Goal: Task Accomplishment & Management: Use online tool/utility

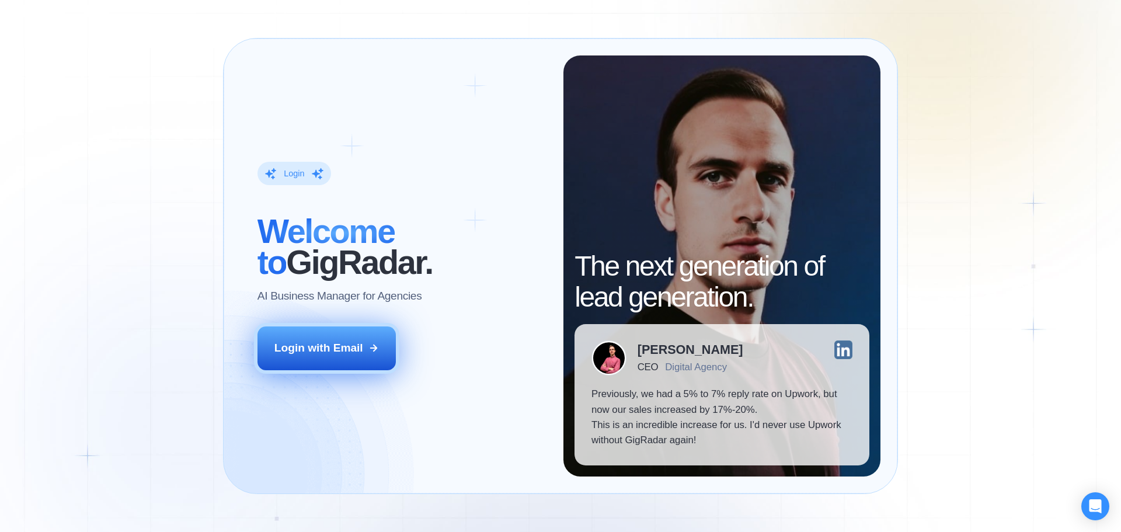
click at [303, 359] on button "Login with Email" at bounding box center [327, 347] width 139 height 43
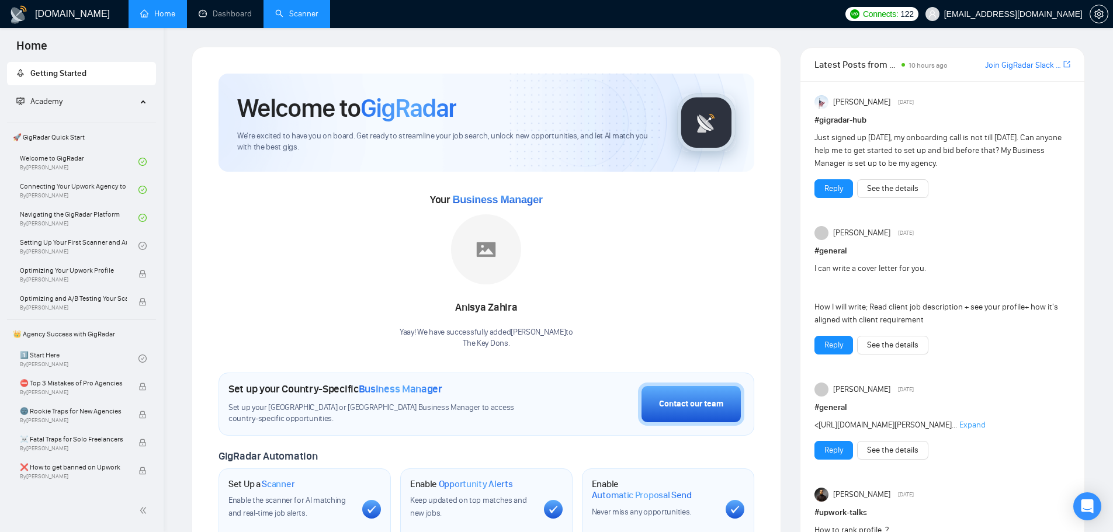
click at [301, 18] on link "Scanner" at bounding box center [296, 14] width 43 height 10
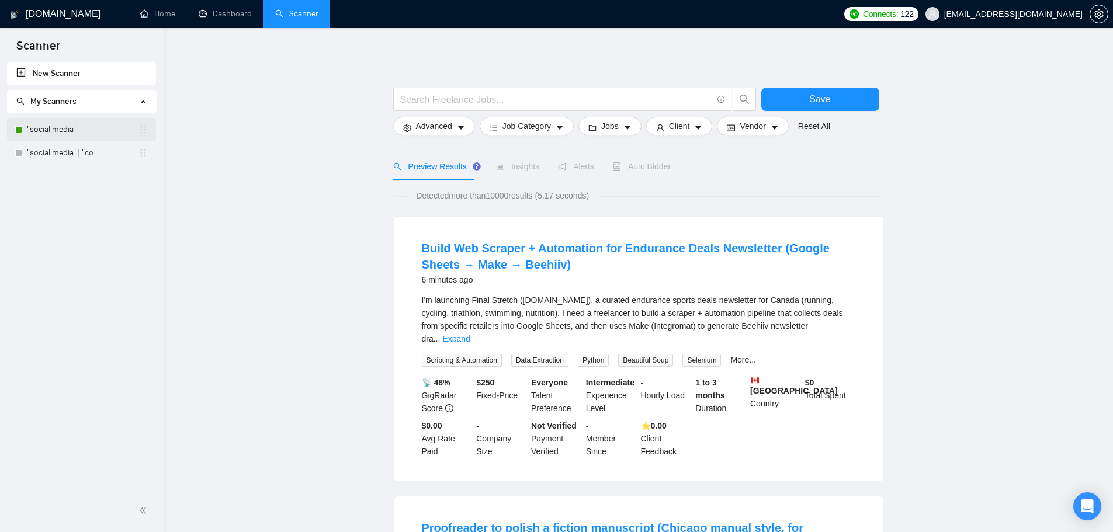
click at [68, 135] on link ""social media"" at bounding box center [83, 129] width 112 height 23
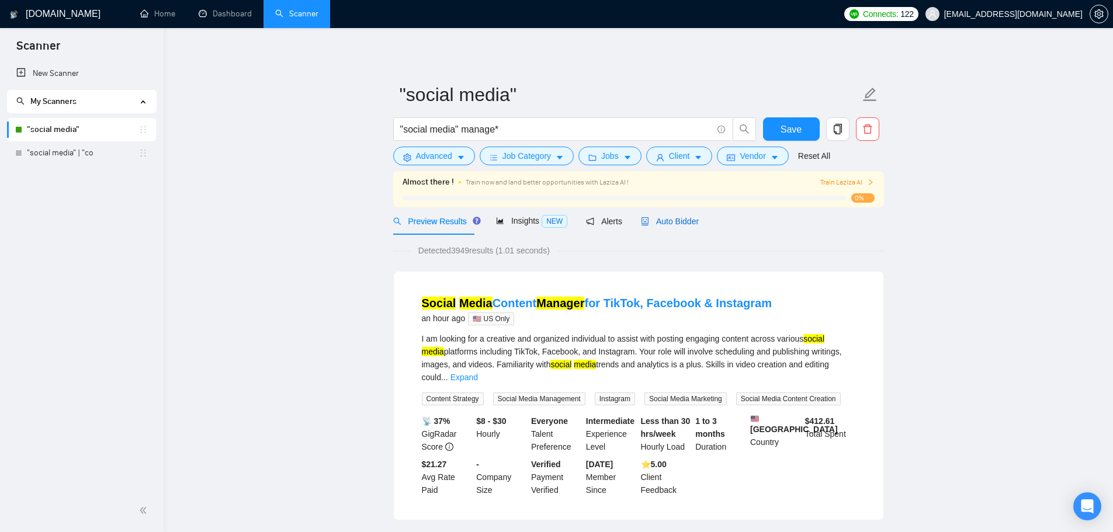
click at [662, 217] on span "Auto Bidder" at bounding box center [670, 221] width 58 height 9
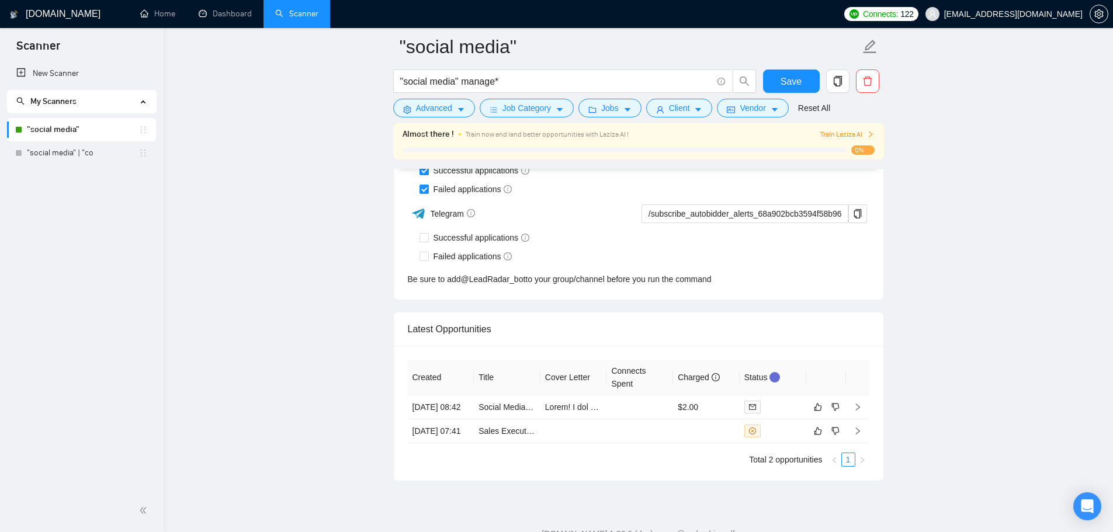
scroll to position [3001, 0]
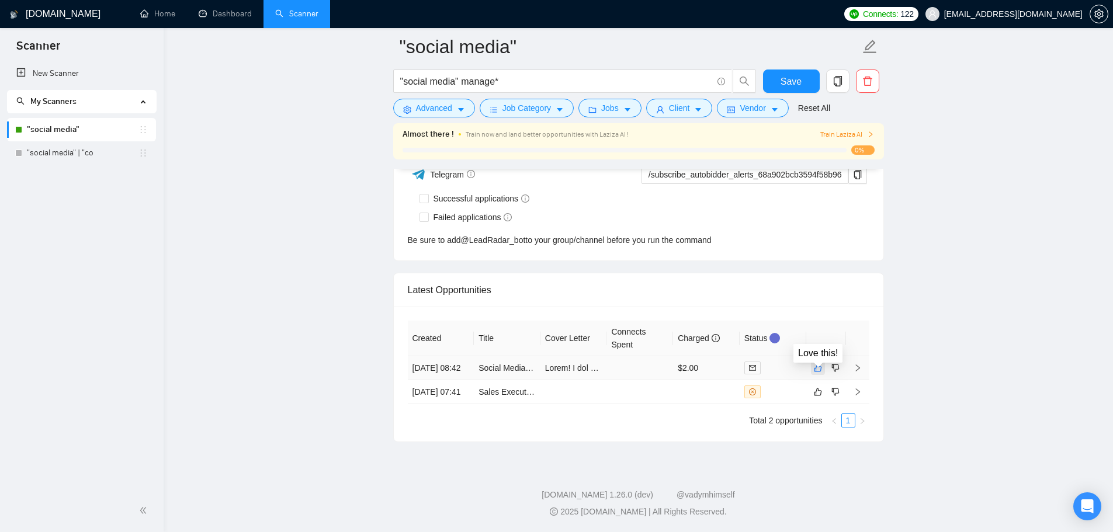
click at [816, 363] on icon "like" at bounding box center [818, 367] width 8 height 9
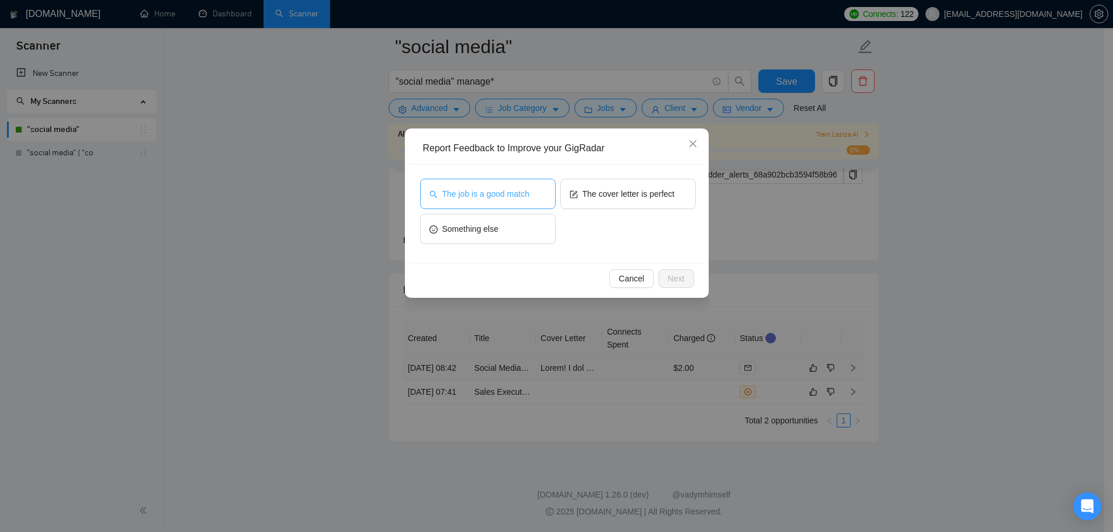
click at [481, 194] on span "The job is a good match" at bounding box center [485, 193] width 87 height 13
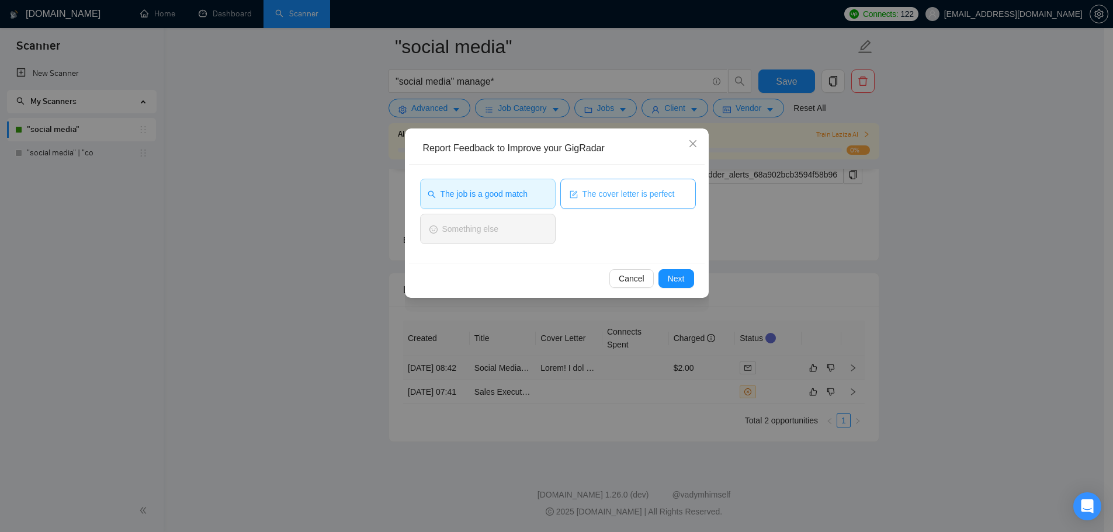
click at [581, 192] on button "The cover letter is perfect" at bounding box center [627, 194] width 135 height 30
click at [680, 283] on span "Next" at bounding box center [676, 278] width 17 height 13
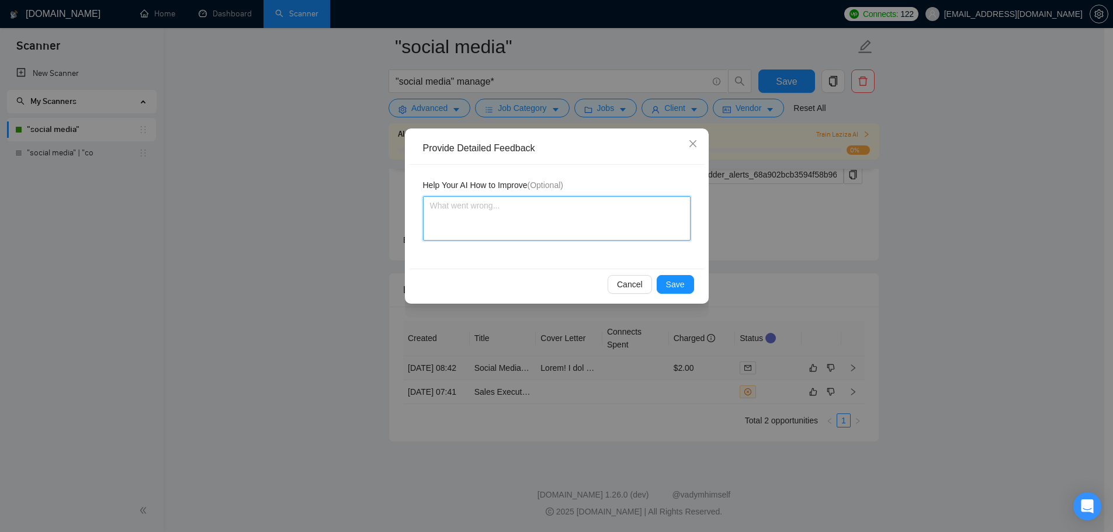
click at [483, 225] on textarea at bounding box center [556, 218] width 267 height 44
type textarea "T"
type textarea "Th"
type textarea "Thi"
type textarea "This"
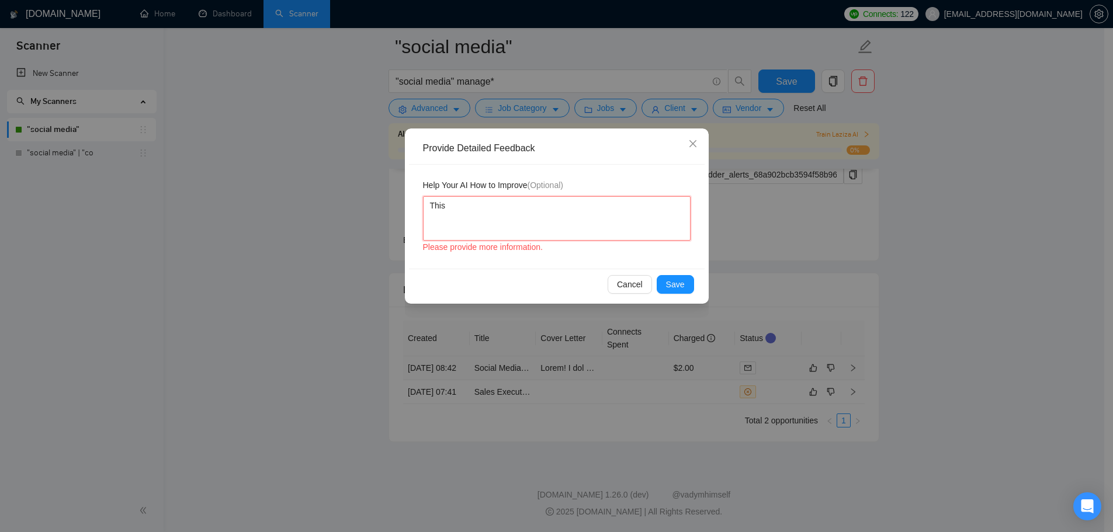
type textarea "This"
type textarea "This j"
type textarea "This jo"
type textarea "This job"
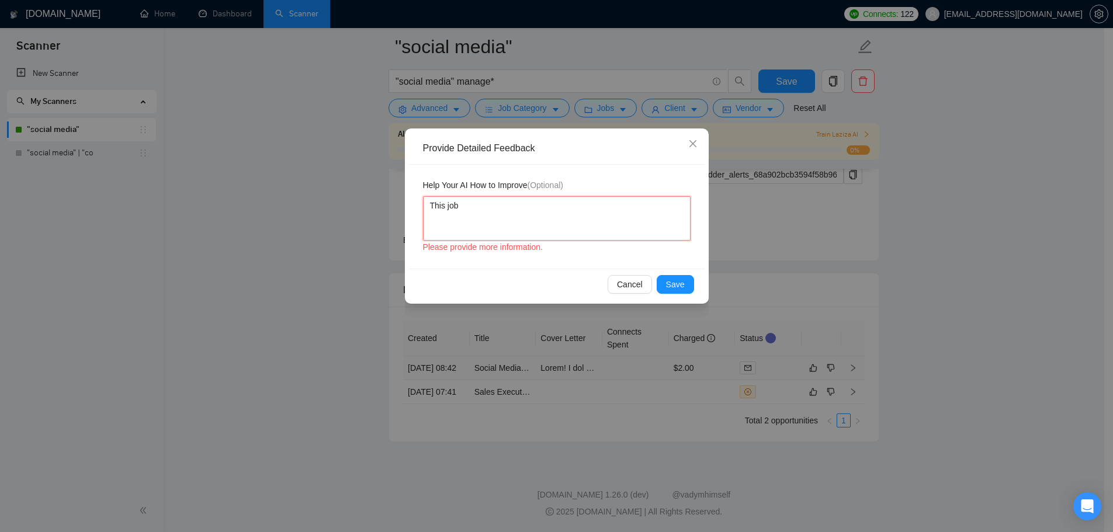
type textarea "This job i"
type textarea "This job is"
type textarea "This job is p"
type textarea "This job is pe"
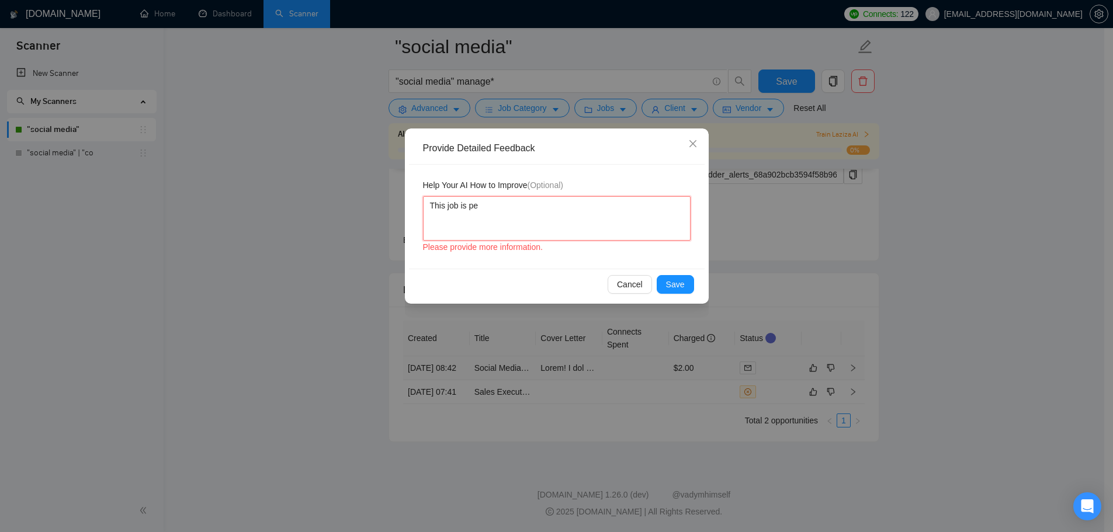
type textarea "This job is per"
type textarea "This job is perf"
type textarea "This job is perfe"
type textarea "This job is perfec"
type textarea "This job is perfect"
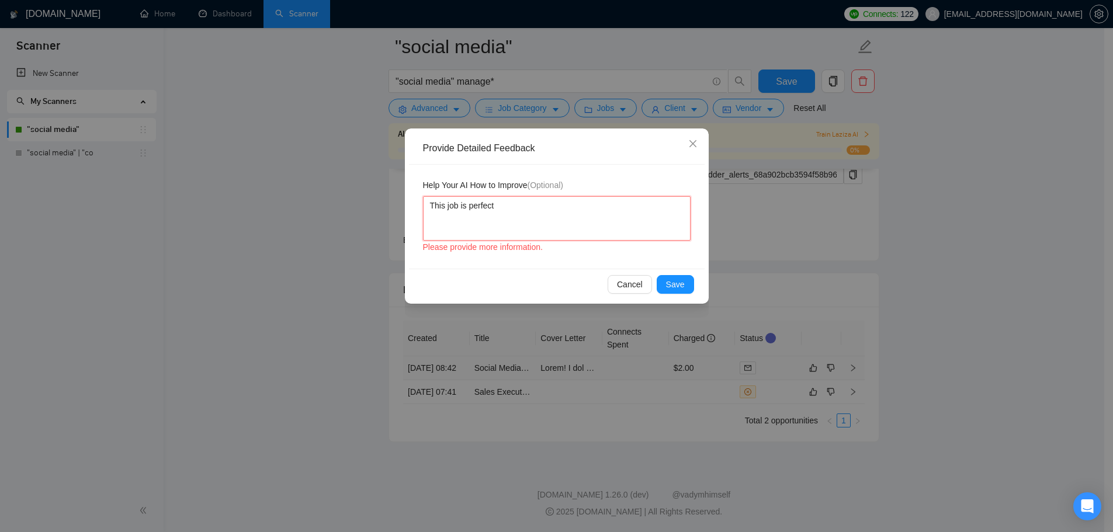
type textarea "This job is perfectl"
type textarea "This job is perfectly"
type textarea "This job is perfectly m"
type textarea "This job is perfectly ma"
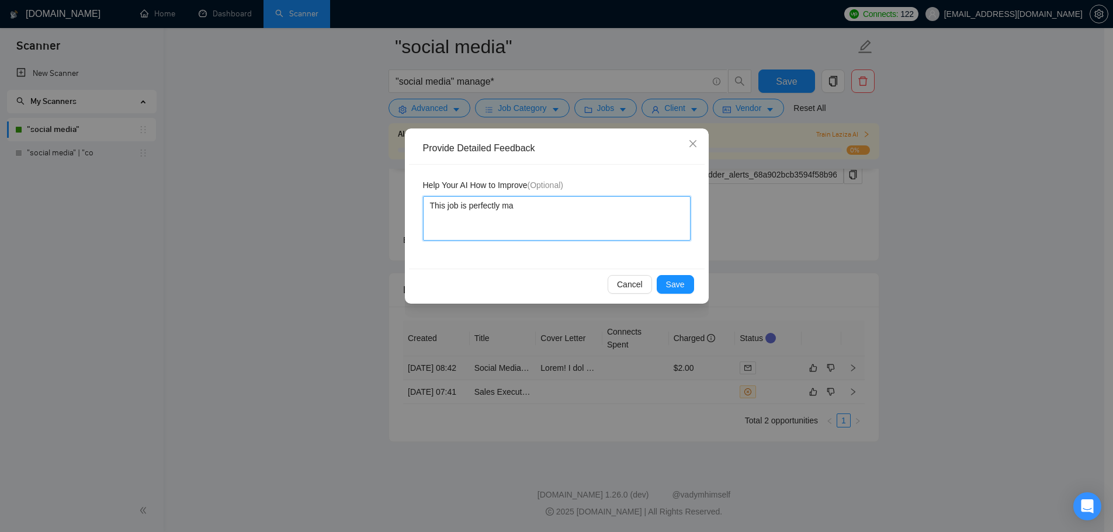
type textarea "This job is perfectly mat"
type textarea "This job is perfectly matc"
type textarea "This job is perfectly match"
type textarea "This job is perfectly matche"
type textarea "This job is perfectly matched"
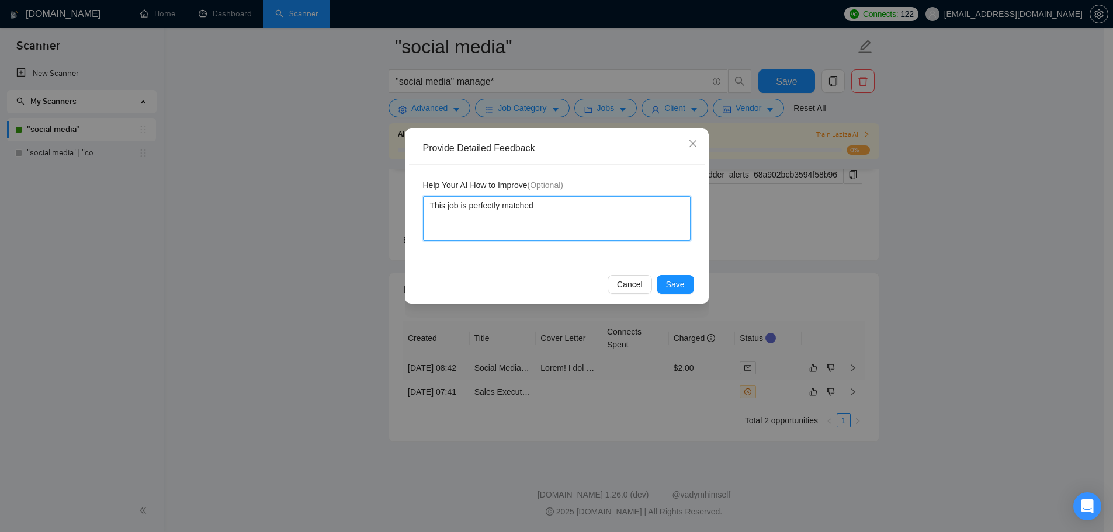
type textarea "This job is perfectly matched"
type textarea "This job is perfectly matched w"
type textarea "This job is perfectly matched wi"
type textarea "This job is perfectly matched wit"
type textarea "This job is perfectly matched with"
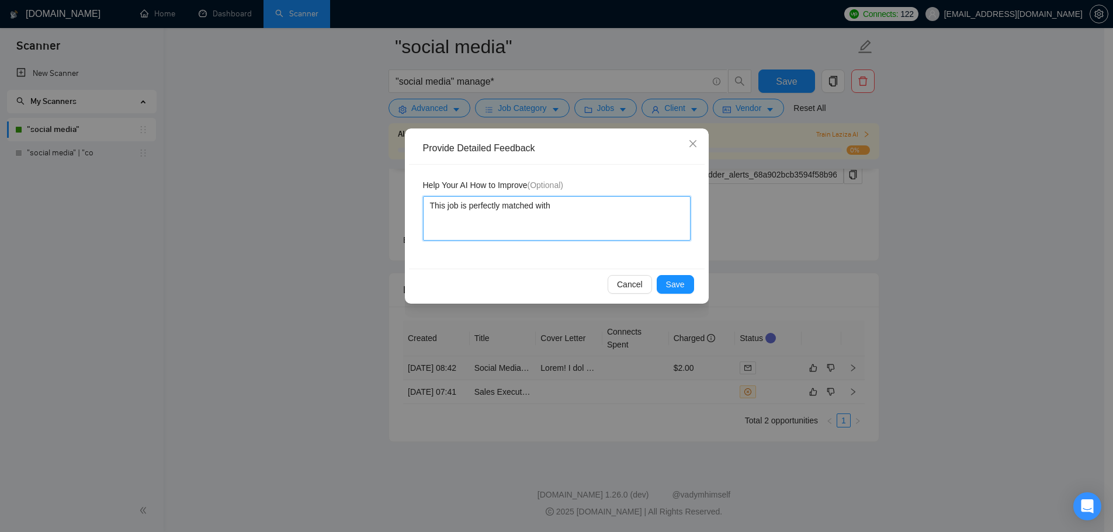
type textarea "This job is perfectly matched with"
type textarea "This job is perfectly matched with m"
type textarea "This job is perfectly matched with my"
type textarea "This job is perfectly matched with my,"
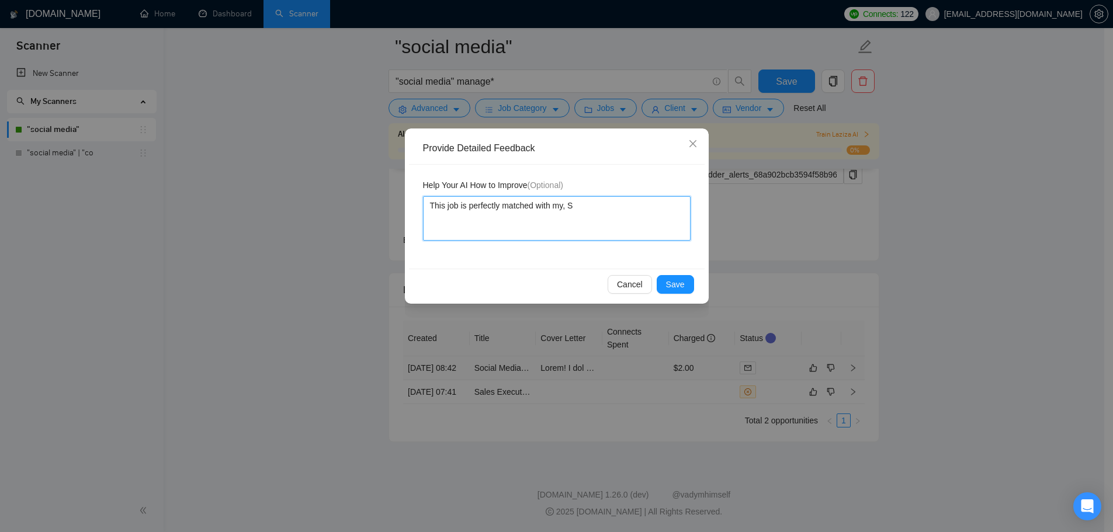
type textarea "This job is perfectly matched with my, [PERSON_NAME]"
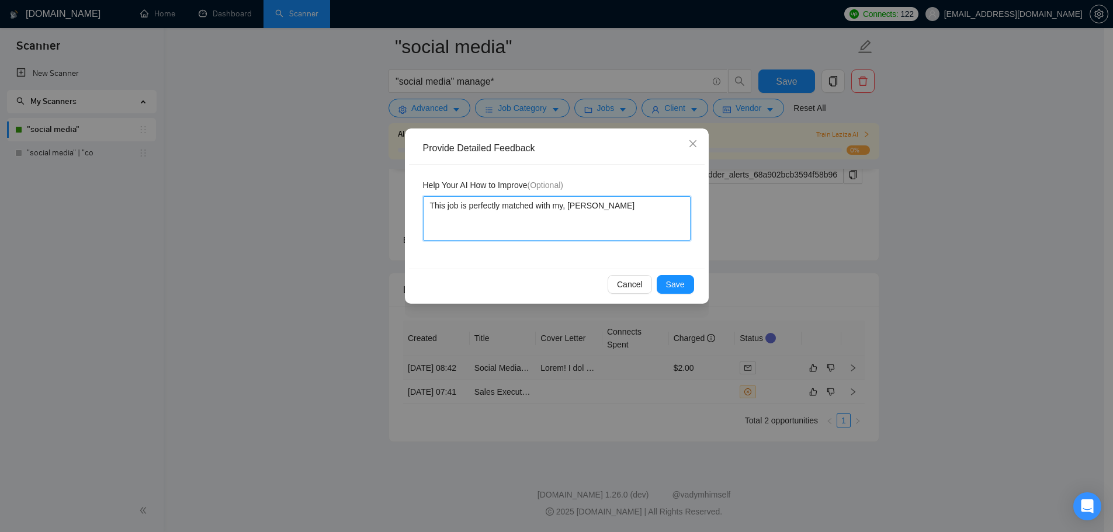
type textarea "This job is perfectly matched with my, [PERSON_NAME]"
type textarea "This job is perfectly matched with my, [PERSON_NAME]'"
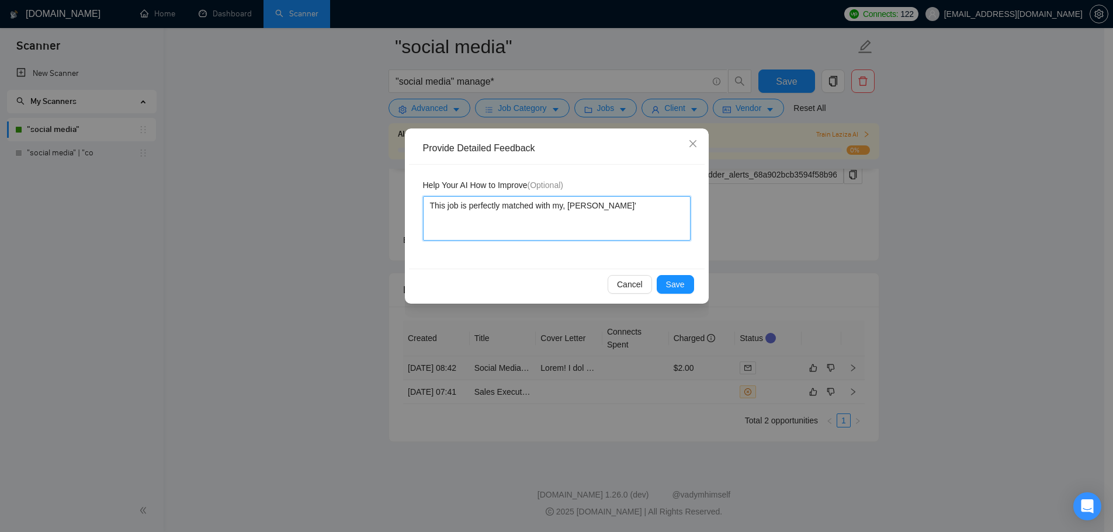
type textarea "This job is perfectly matched with my, [PERSON_NAME]'s"
type textarea "This job is perfectly matched with my, [PERSON_NAME]'s,"
type textarea "This job is perfectly matched with my, [PERSON_NAME]'s"
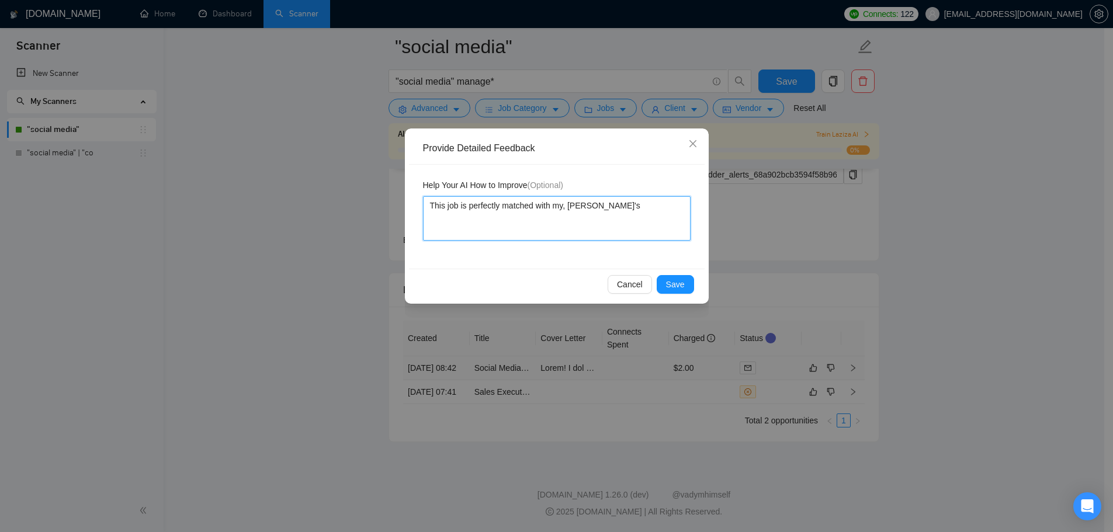
type textarea "This job is perfectly matched with my, [PERSON_NAME]'s,"
type textarea "This job is perfectly matched with my, [PERSON_NAME]'s, s"
type textarea "This job is perfectly matched with my, [PERSON_NAME]'s, sk"
type textarea "This job is perfectly matched with my, [PERSON_NAME]'s, ski"
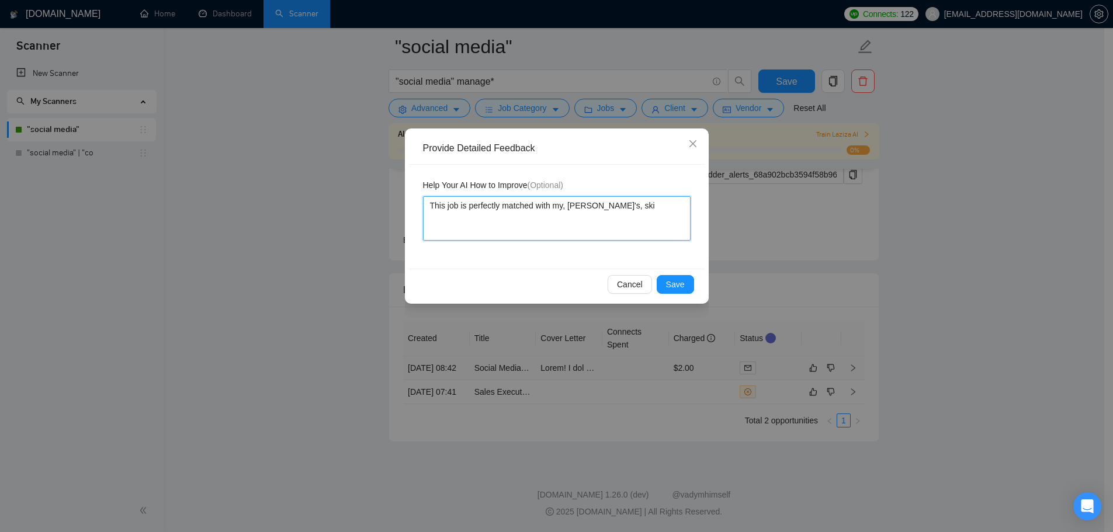
type textarea "This job is perfectly matched with my, [PERSON_NAME]'s, skil"
type textarea "This job is perfectly matched with my, [PERSON_NAME]'s, skill"
type textarea "This job is perfectly matched with my, [PERSON_NAME]'s, skill s"
type textarea "This job is perfectly matched with my, [PERSON_NAME]'s, skill se"
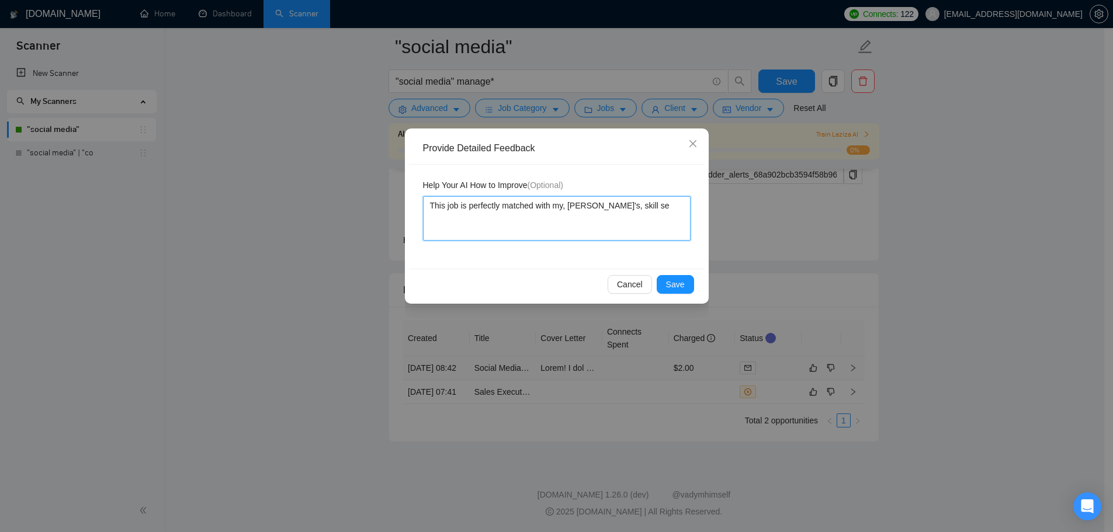
type textarea "This job is perfectly matched with my, [PERSON_NAME]'s, skill set"
type textarea "This job is perfectly matched with my, [PERSON_NAME]'s, skill sets"
type textarea "This job is perfectly matched with my, [PERSON_NAME]'s, skill sets a"
type textarea "This job is perfectly matched with my, [PERSON_NAME]'s, skill sets an"
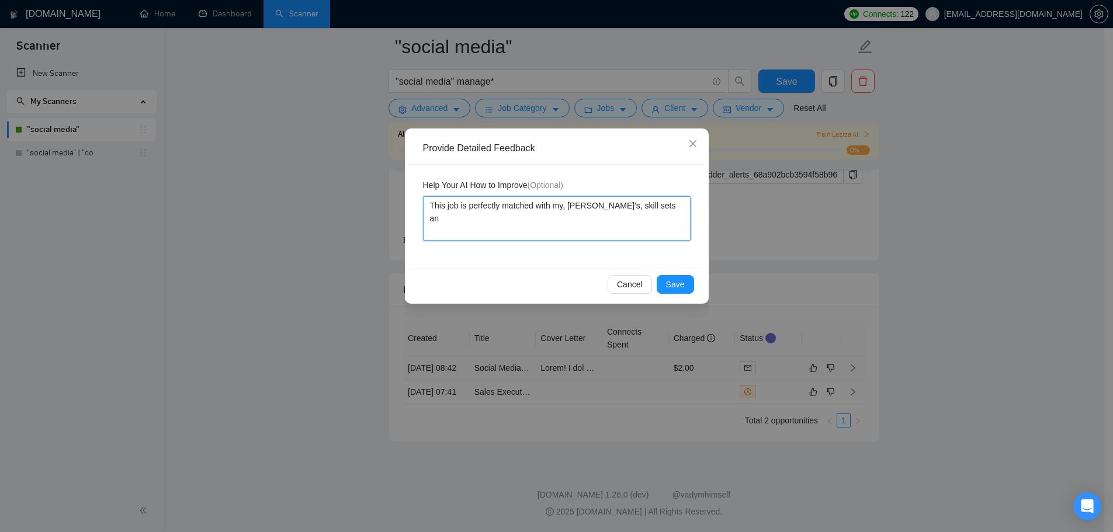
type textarea "This job is perfectly matched with my, [PERSON_NAME]'s, skill sets and"
type textarea "This job is perfectly matched with my, [PERSON_NAME]'s, skill sets and j"
type textarea "This job is perfectly matched with my, [PERSON_NAME]'s, skill sets and [PERSON_…"
type textarea "This job is perfectly matched with my, [PERSON_NAME]'s, skill sets and job"
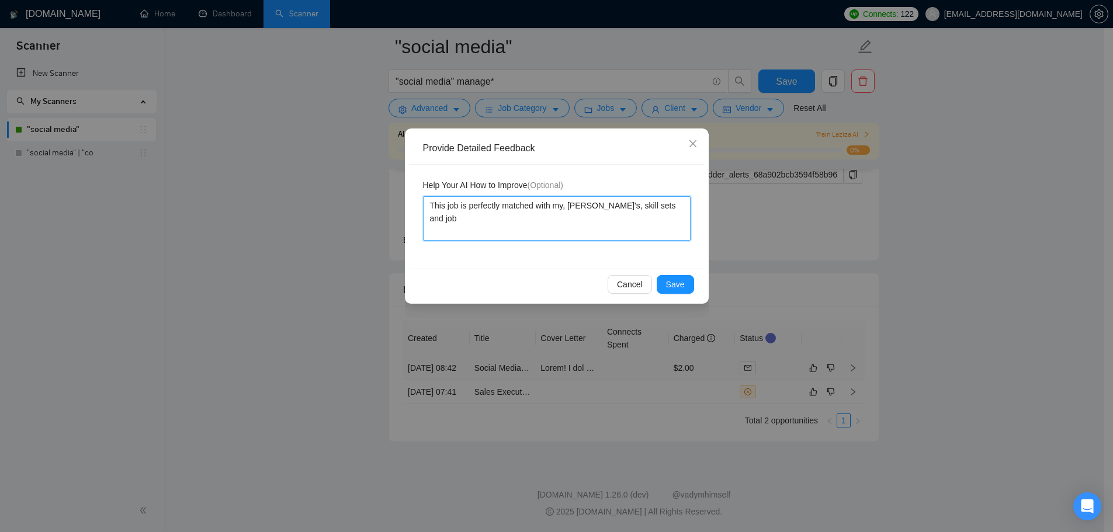
type textarea "This job is perfectly matched with my, [PERSON_NAME]'s, skill sets and job"
type textarea "This job is perfectly matched with my, [PERSON_NAME]'s, skill sets and job p"
type textarea "This job is perfectly matched with my, [PERSON_NAME]'s, skill sets and job pr"
type textarea "This job is perfectly matched with my, [PERSON_NAME]'s, skill sets and job pre"
type textarea "This job is perfectly matched with my, [PERSON_NAME]'s, skill sets and job pref"
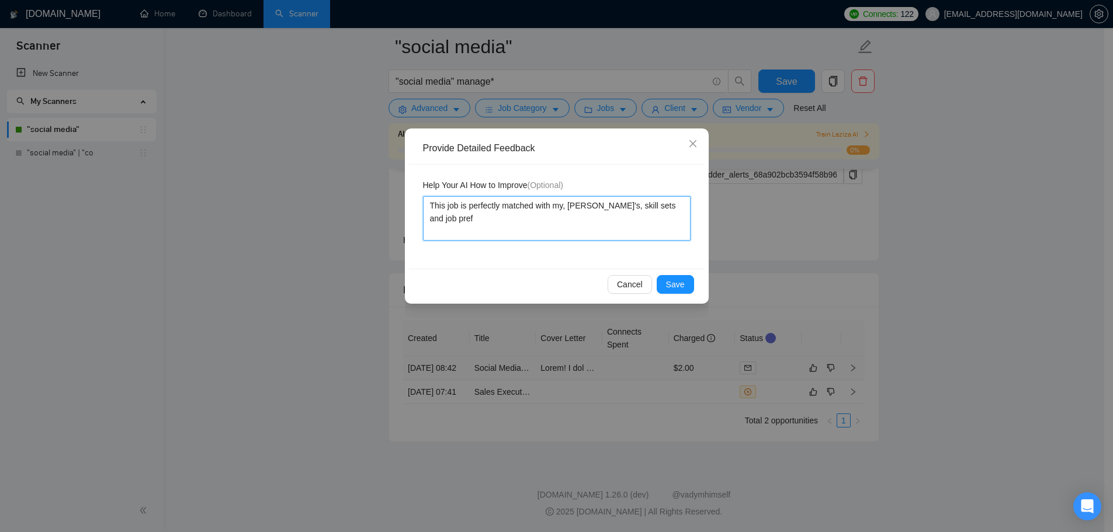
type textarea "This job is perfectly matched with my, [PERSON_NAME]'s, skill sets and job prefe"
type textarea "This job is perfectly matched with my, [PERSON_NAME]'s, skill sets and job pref…"
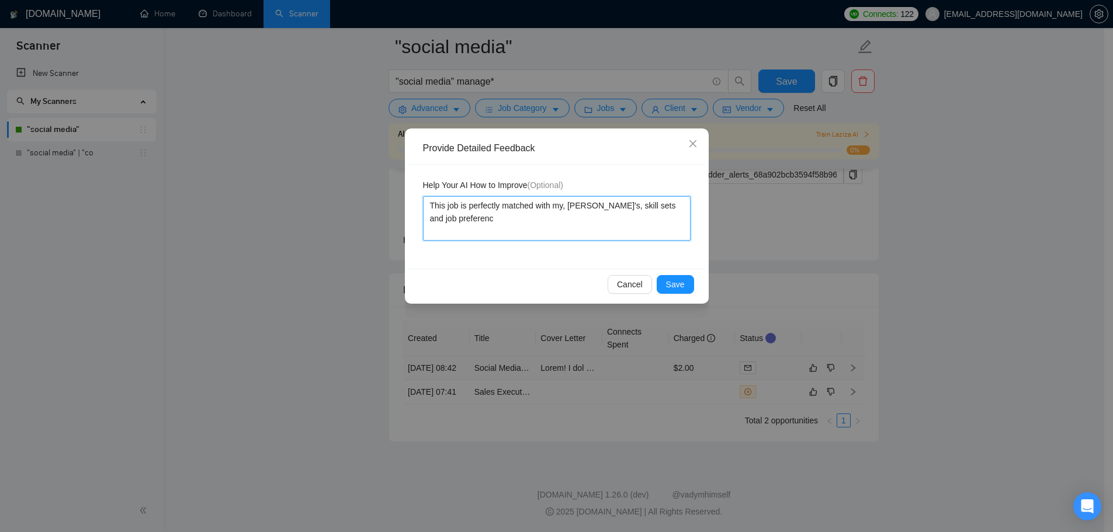
type textarea "This job is perfectly matched with my, [PERSON_NAME]'s, skill sets and job pref…"
click at [674, 289] on span "Save" at bounding box center [675, 284] width 19 height 13
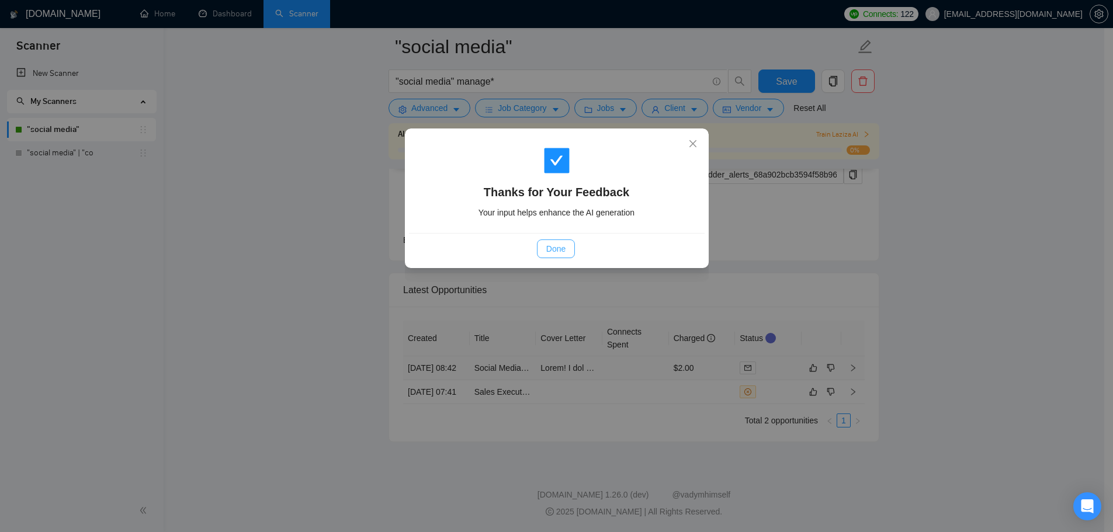
click at [574, 255] on button "Done" at bounding box center [556, 248] width 38 height 19
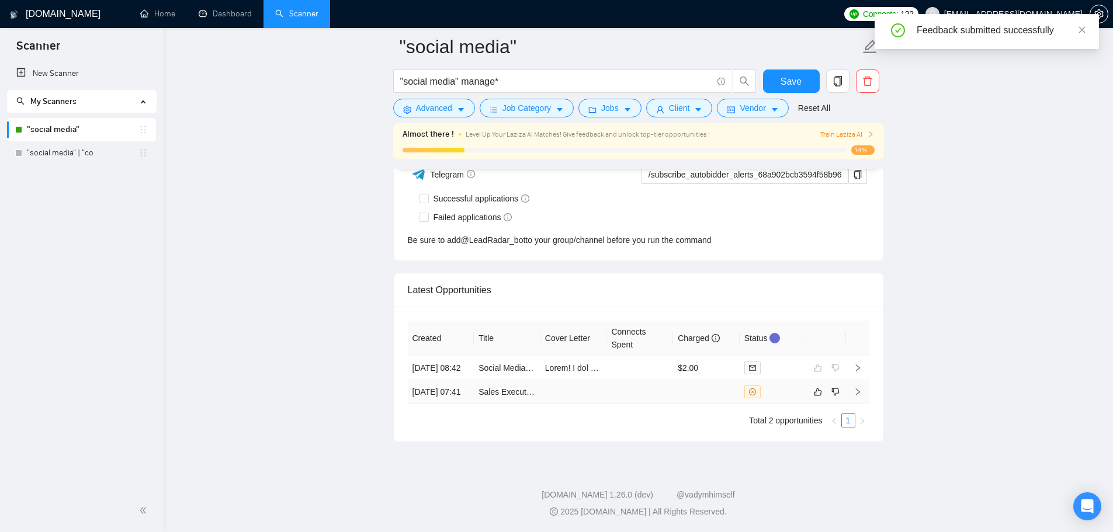
click at [636, 395] on td at bounding box center [639, 392] width 67 height 24
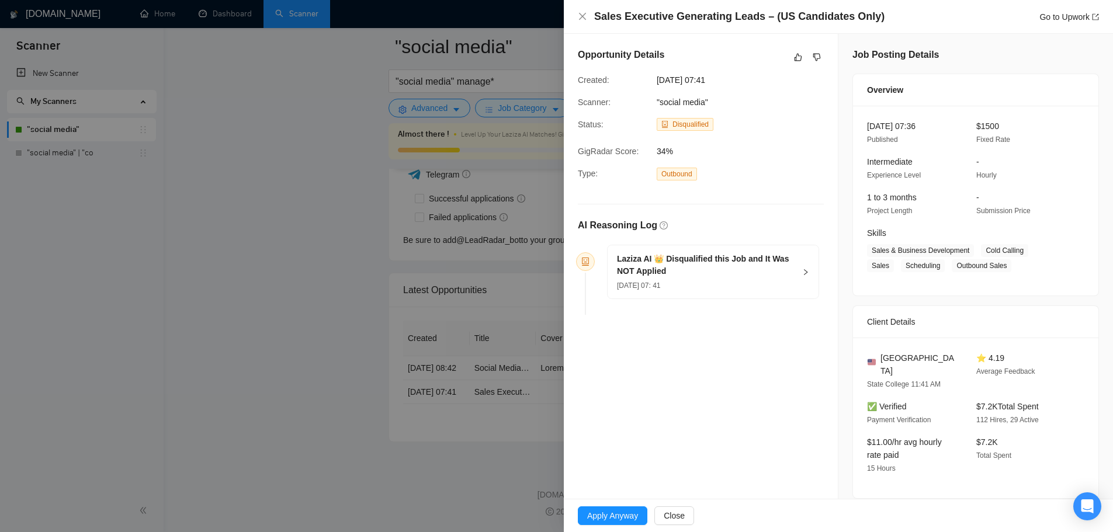
click at [687, 20] on h4 "Sales Executive Generating Leads – (US Candidates Only)" at bounding box center [739, 16] width 290 height 15
click at [509, 381] on div at bounding box center [556, 266] width 1113 height 532
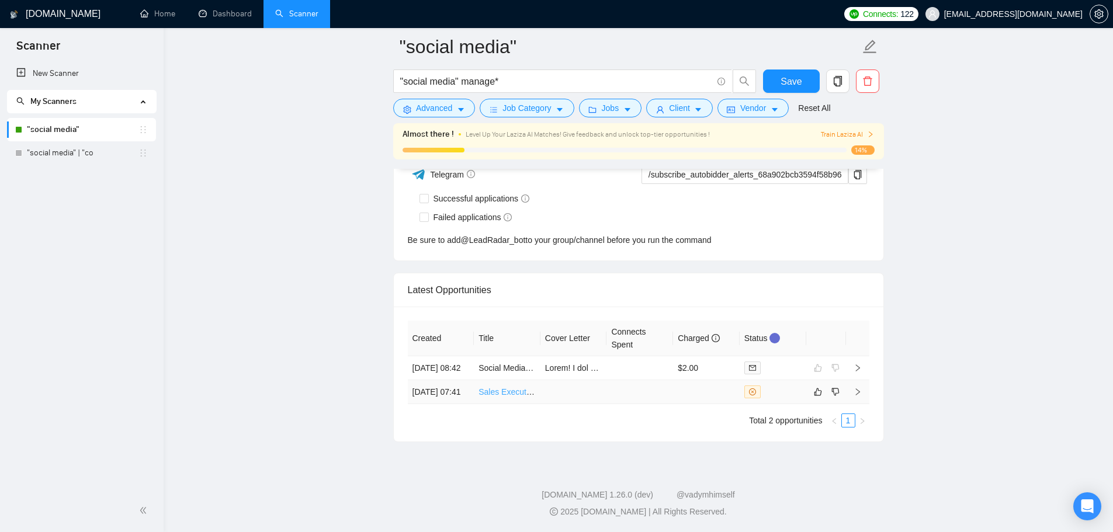
click at [494, 387] on link "Sales Executive Generating Leads – (US Candidates Only)" at bounding box center [585, 391] width 214 height 9
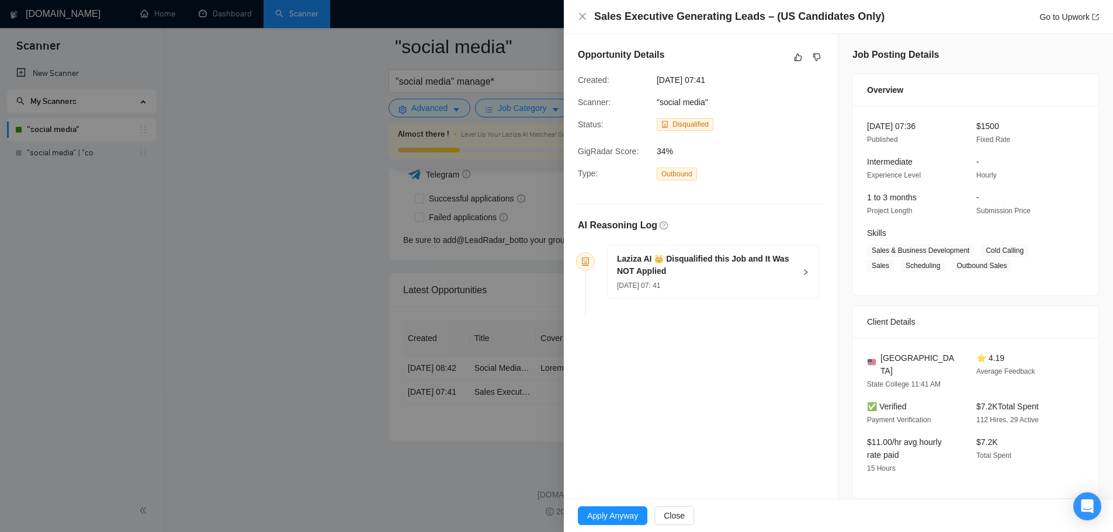
click at [209, 406] on div at bounding box center [556, 266] width 1113 height 532
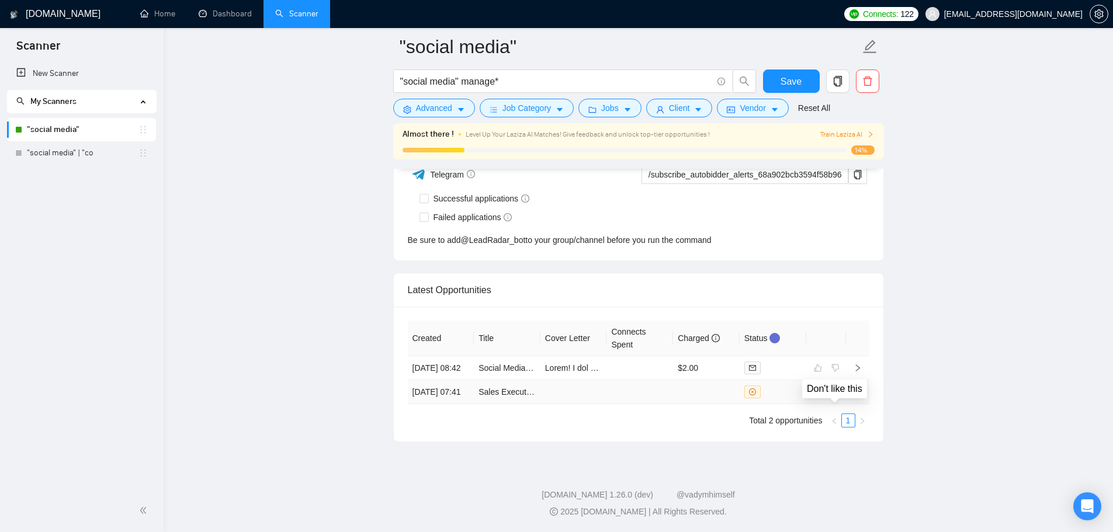
click at [839, 391] on button "button" at bounding box center [835, 392] width 14 height 14
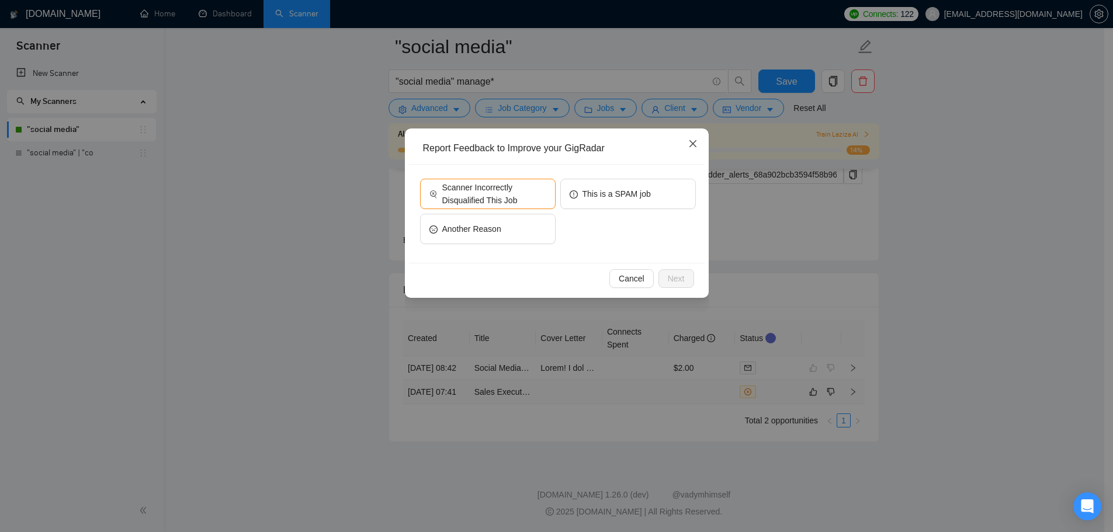
click at [693, 148] on icon "close" at bounding box center [692, 143] width 9 height 9
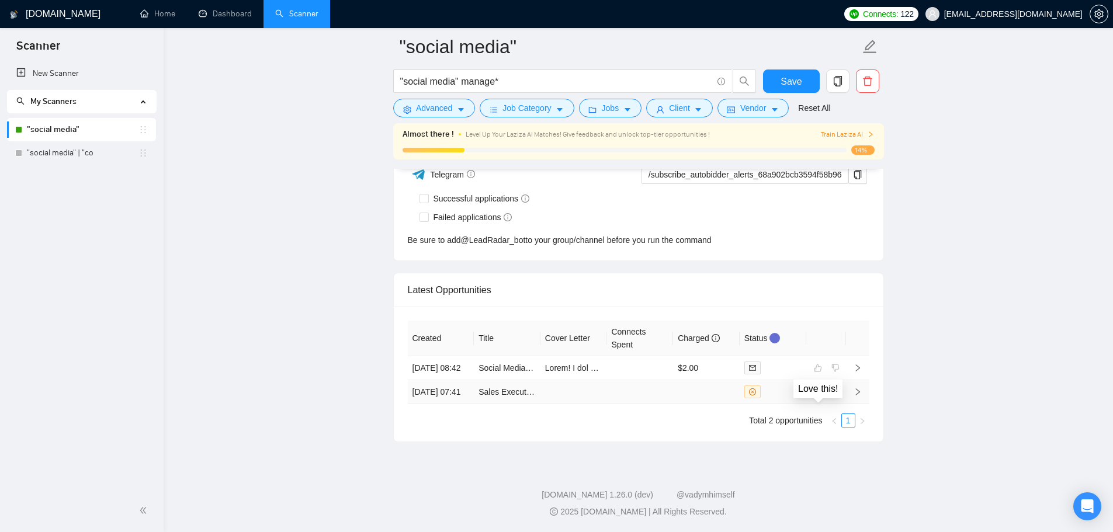
click at [815, 391] on icon "like" at bounding box center [818, 391] width 8 height 9
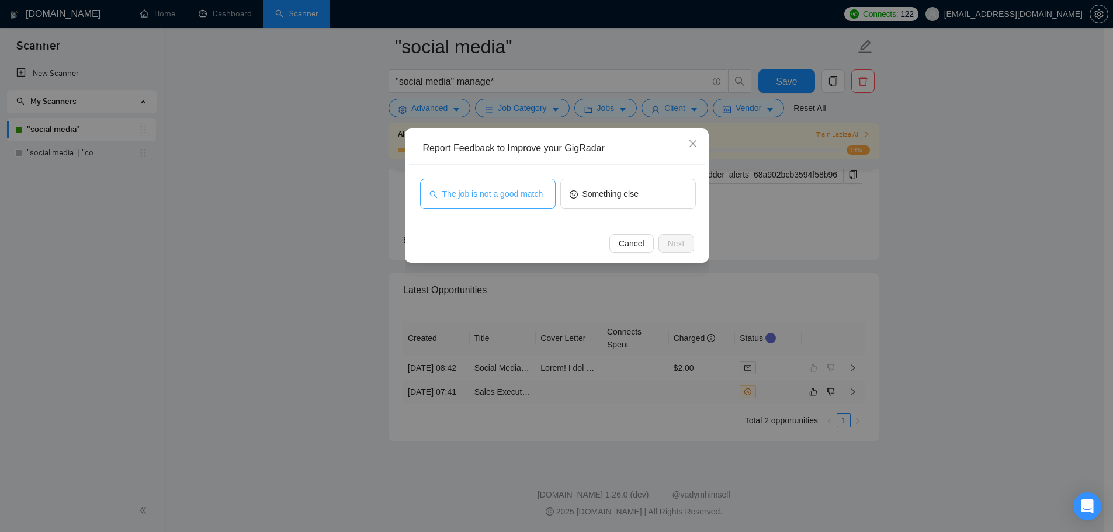
click at [493, 200] on button "The job is not a good match" at bounding box center [487, 194] width 135 height 30
click at [672, 240] on span "Next" at bounding box center [676, 243] width 17 height 13
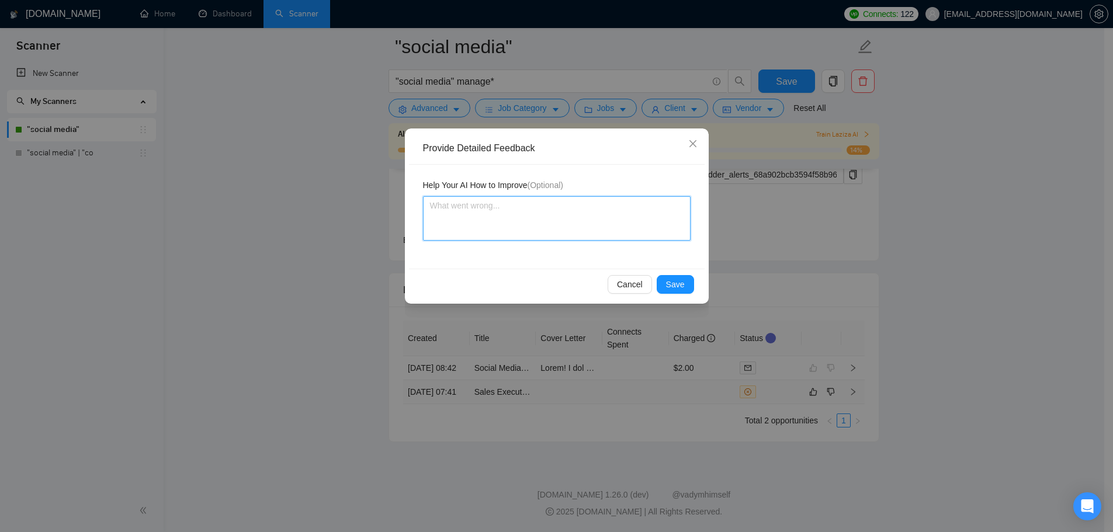
click at [593, 223] on textarea at bounding box center [556, 218] width 267 height 44
type textarea "T"
type textarea "Th"
type textarea "Thi"
type textarea "This"
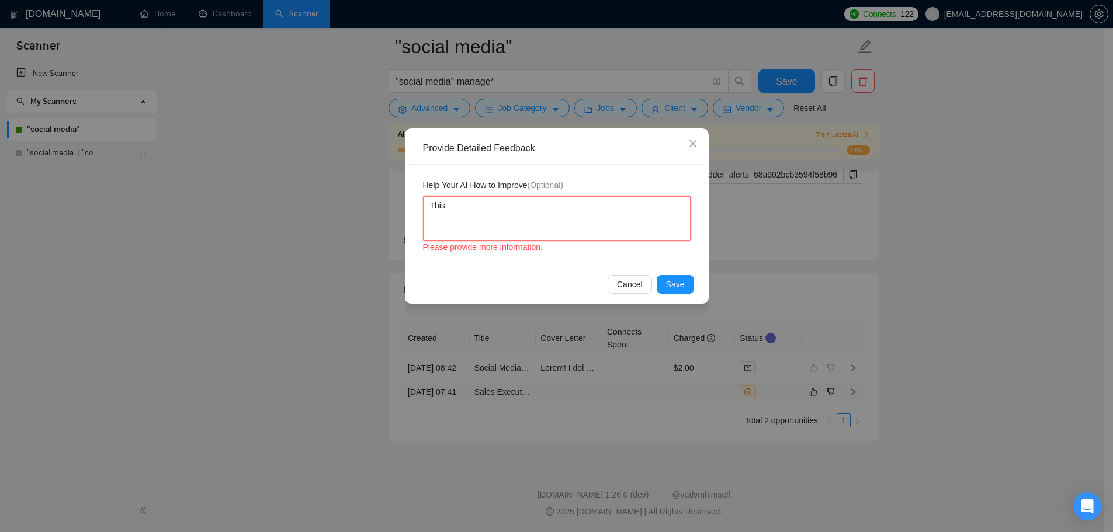
type textarea "This"
type textarea "This j"
type textarea "This jo"
type textarea "This job"
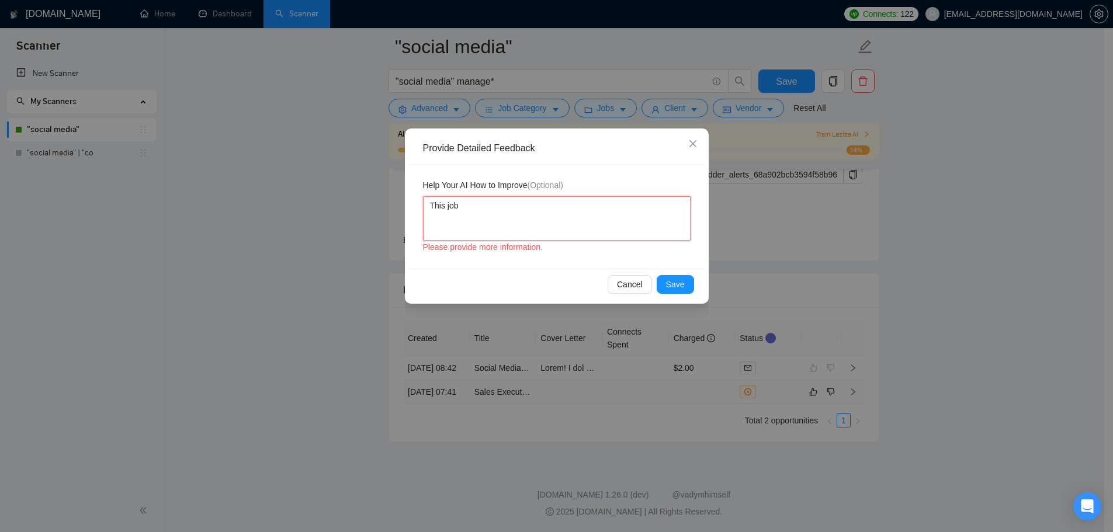
type textarea "This job w"
type textarea "This job wa"
type textarea "This job was"
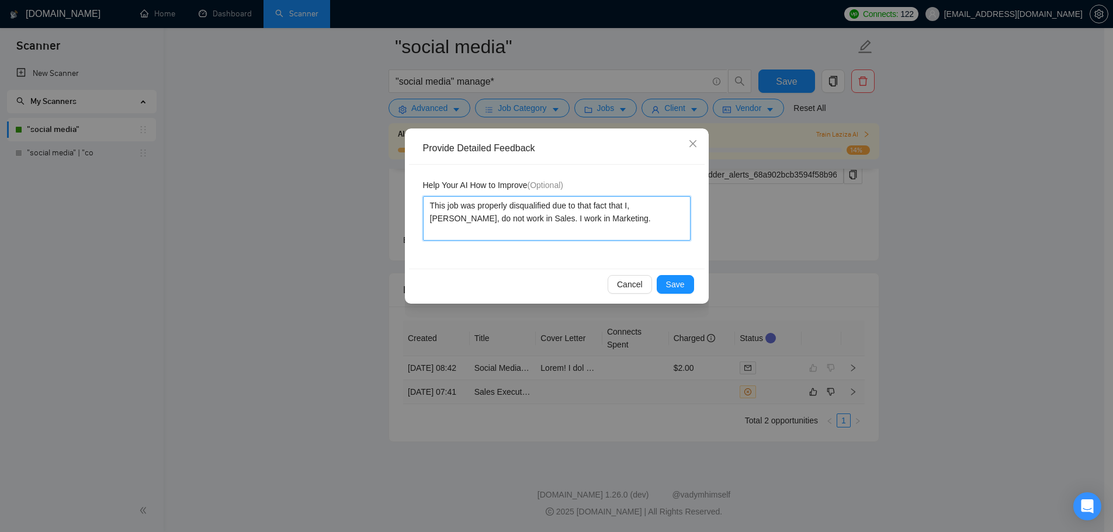
click at [509, 223] on textarea "This job was properly disqualified due to that fact that I, [PERSON_NAME], do n…" at bounding box center [556, 218] width 267 height 44
click at [631, 220] on textarea "This job was properly disqualified due to that fact that I, [PERSON_NAME], do n…" at bounding box center [556, 218] width 267 height 44
click at [681, 287] on span "Save" at bounding box center [675, 284] width 19 height 13
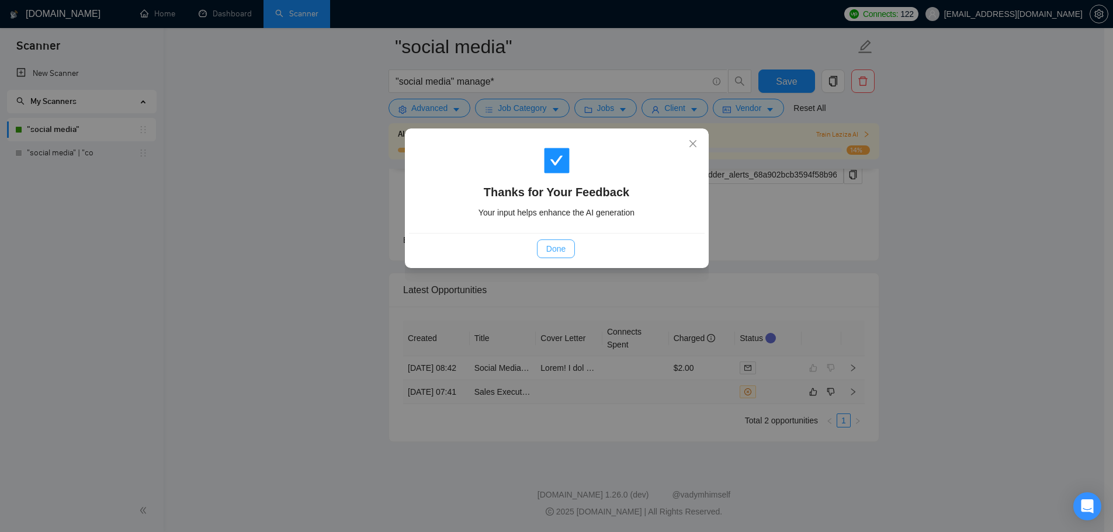
click at [554, 252] on span "Done" at bounding box center [555, 248] width 19 height 13
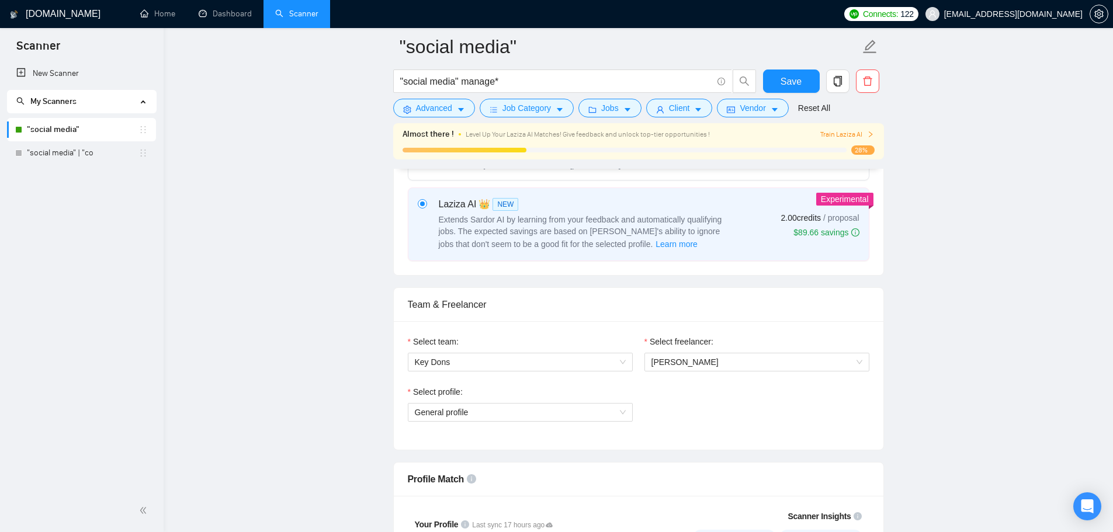
scroll to position [234, 0]
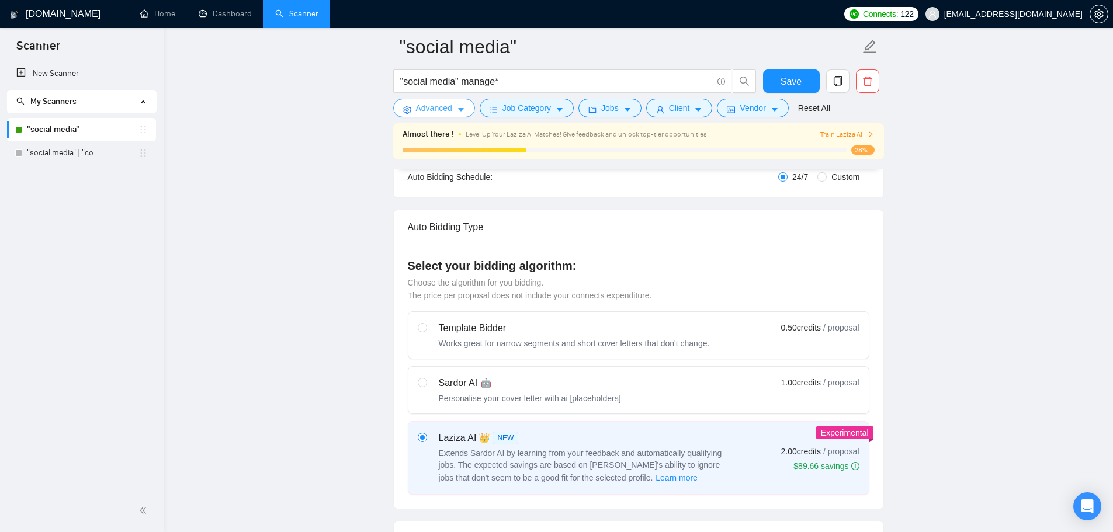
click at [451, 109] on button "Advanced" at bounding box center [434, 108] width 82 height 19
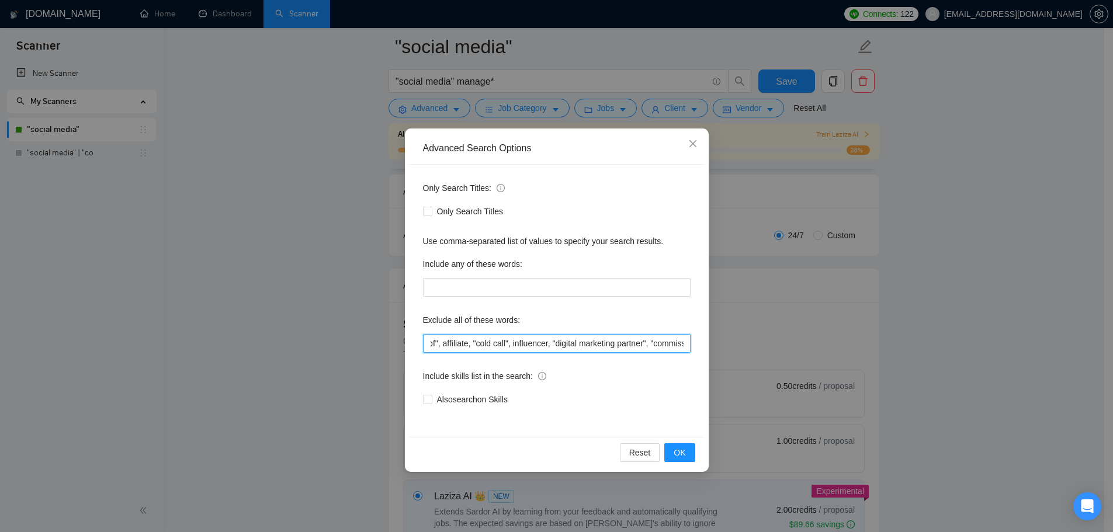
scroll to position [0, 189]
drag, startPoint x: 655, startPoint y: 345, endPoint x: 720, endPoint y: 353, distance: 64.7
click at [720, 353] on div "Advanced Search Options Only Search Titles: Only Search Titles Use comma-separa…" at bounding box center [556, 266] width 1113 height 532
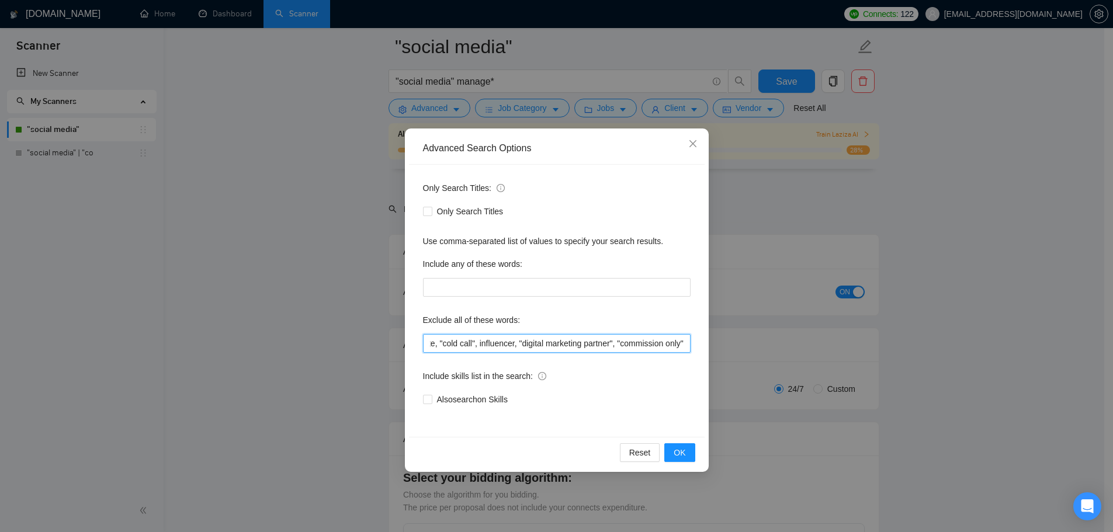
scroll to position [117, 0]
click at [682, 344] on input "full-time, "full time", "lead a team", "head of", affiliate, "cold call", influ…" at bounding box center [556, 343] width 267 height 19
click at [669, 345] on input "full-time, "full time", "lead a team", "head of", affiliate, "cold call", influ…" at bounding box center [556, 343] width 267 height 19
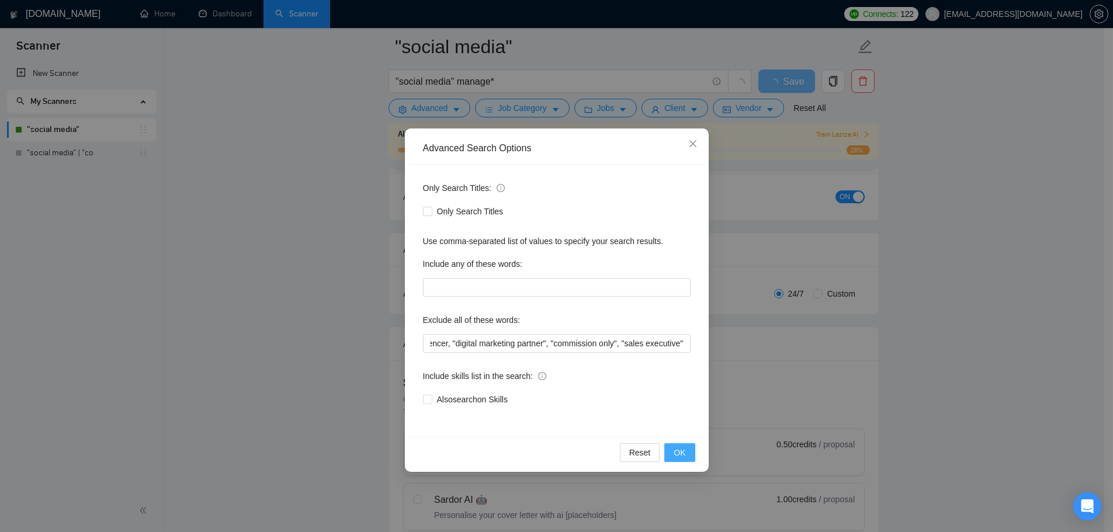
click at [689, 454] on button "OK" at bounding box center [679, 452] width 30 height 19
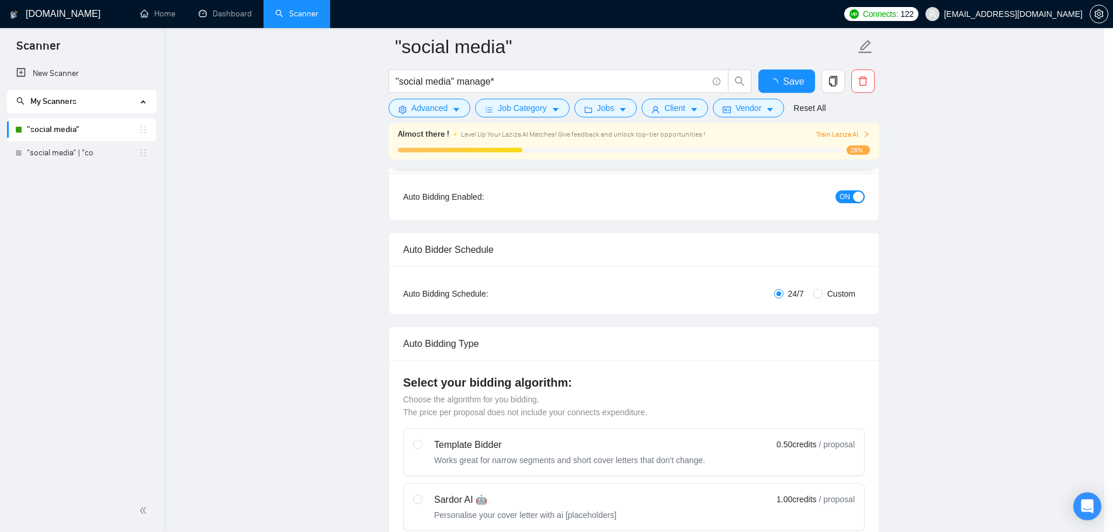
scroll to position [0, 0]
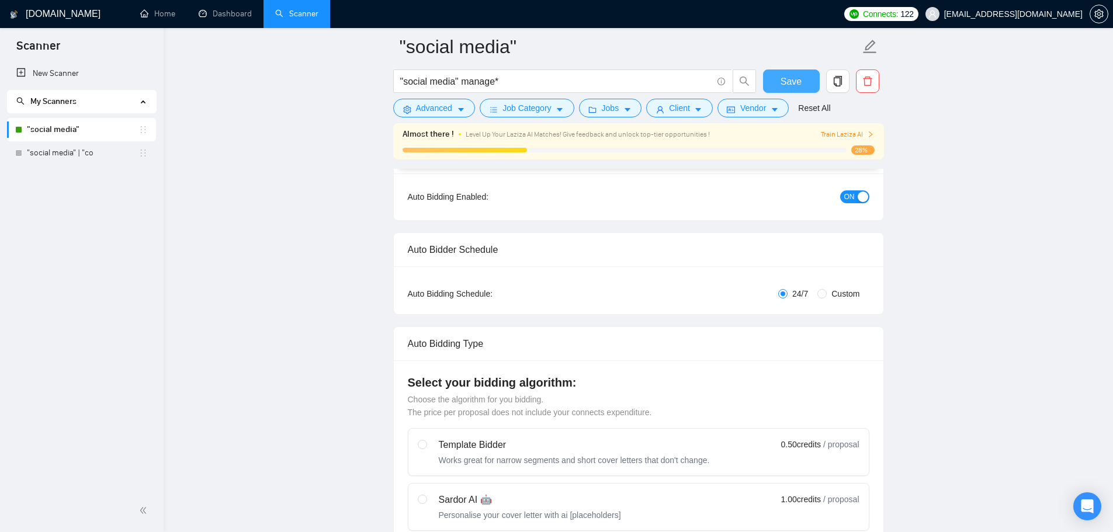
click at [793, 78] on span "Save" at bounding box center [790, 81] width 21 height 15
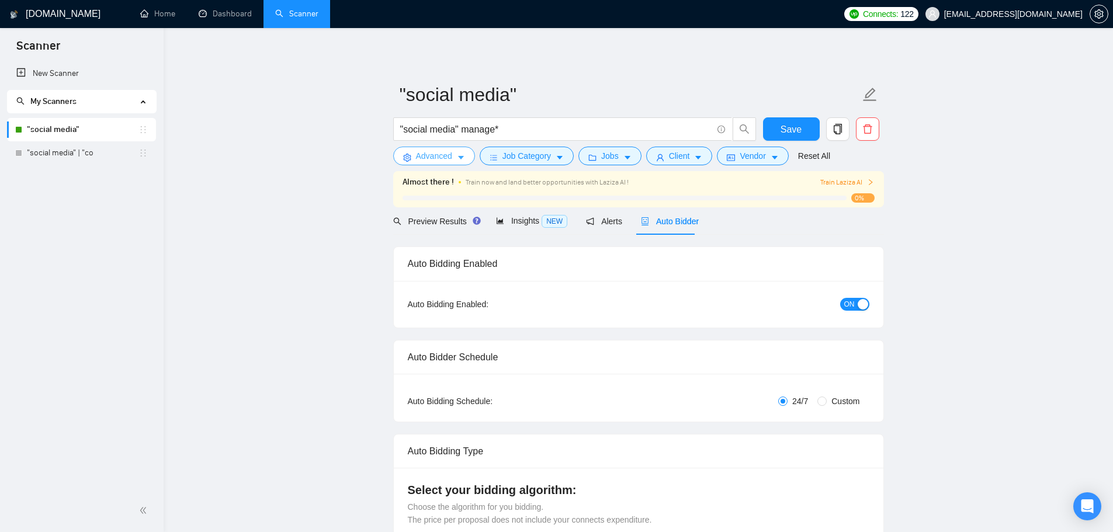
click at [444, 150] on span "Advanced" at bounding box center [434, 156] width 36 height 13
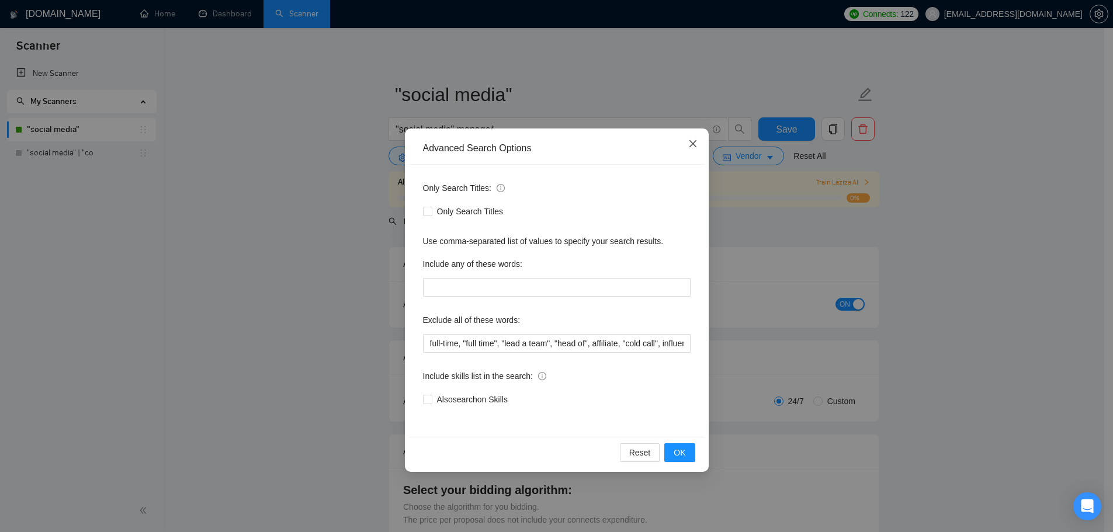
click at [693, 149] on span "Close" at bounding box center [693, 144] width 32 height 32
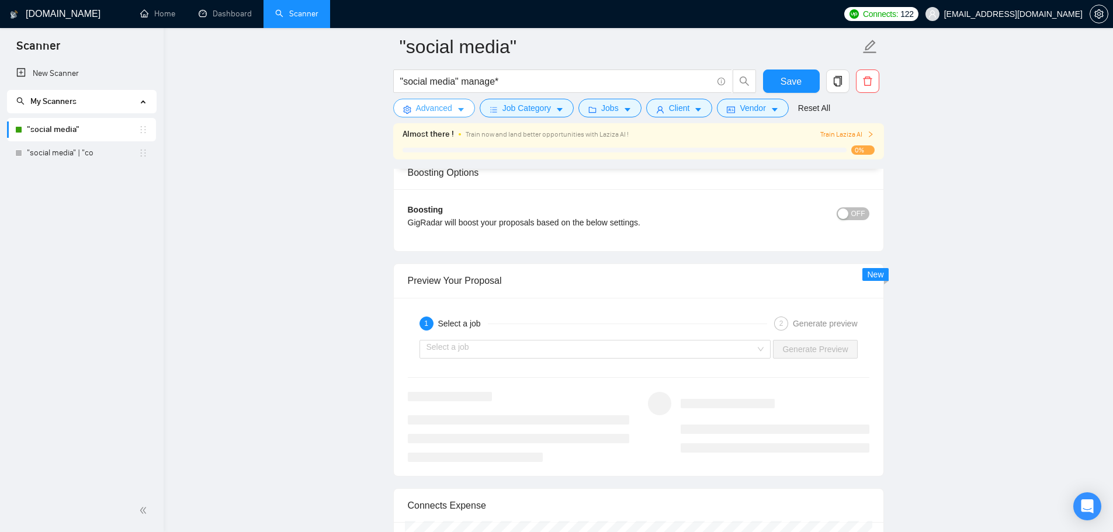
scroll to position [1869, 0]
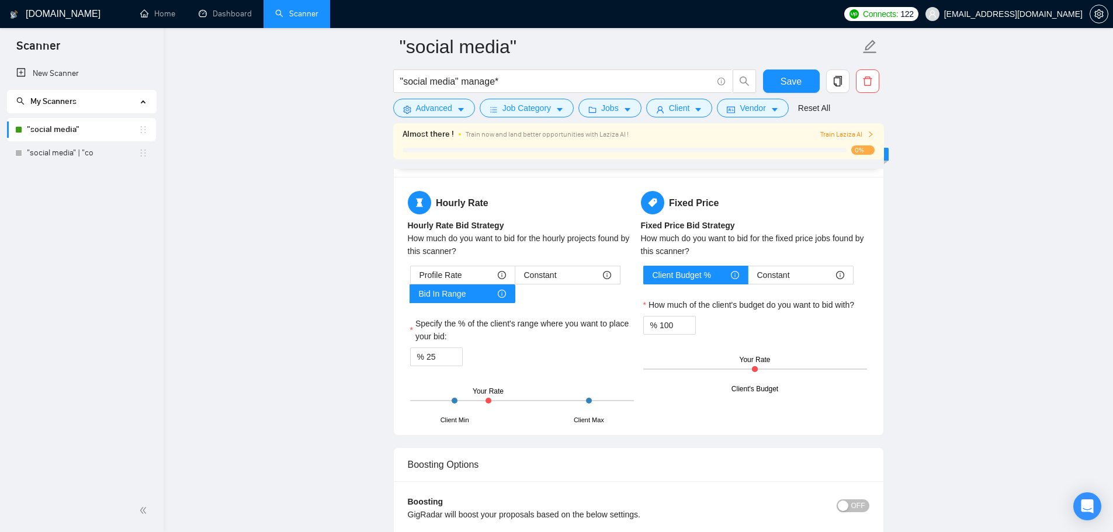
click at [488, 398] on div at bounding box center [488, 401] width 6 height 6
click at [439, 357] on input "25" at bounding box center [444, 357] width 36 height 18
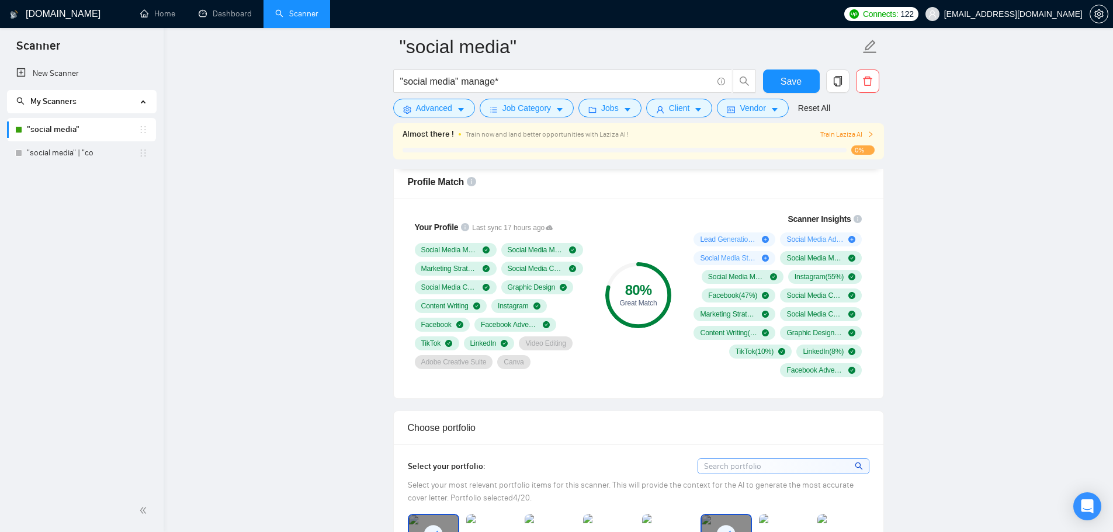
scroll to position [584, 0]
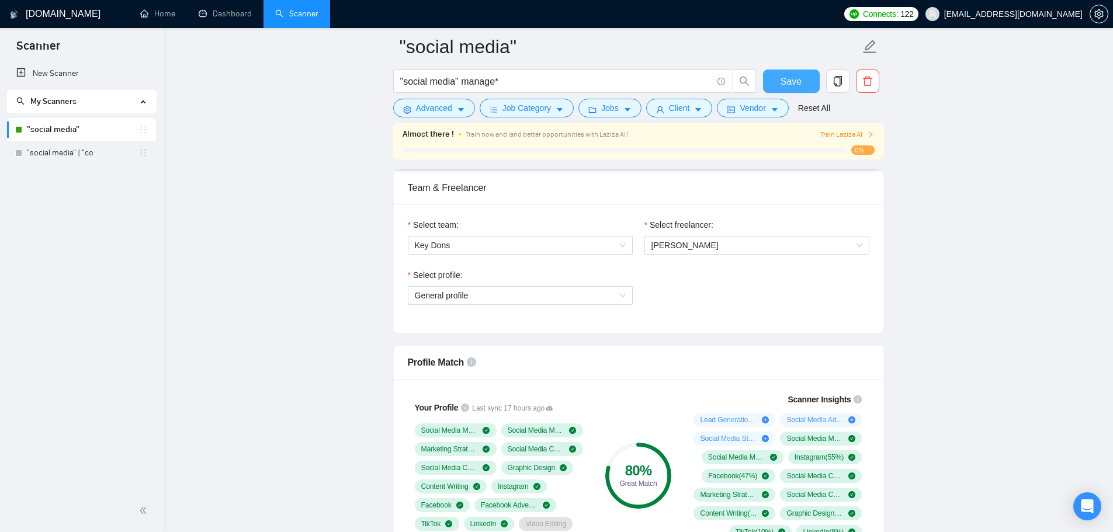
click at [788, 83] on span "Save" at bounding box center [790, 81] width 21 height 15
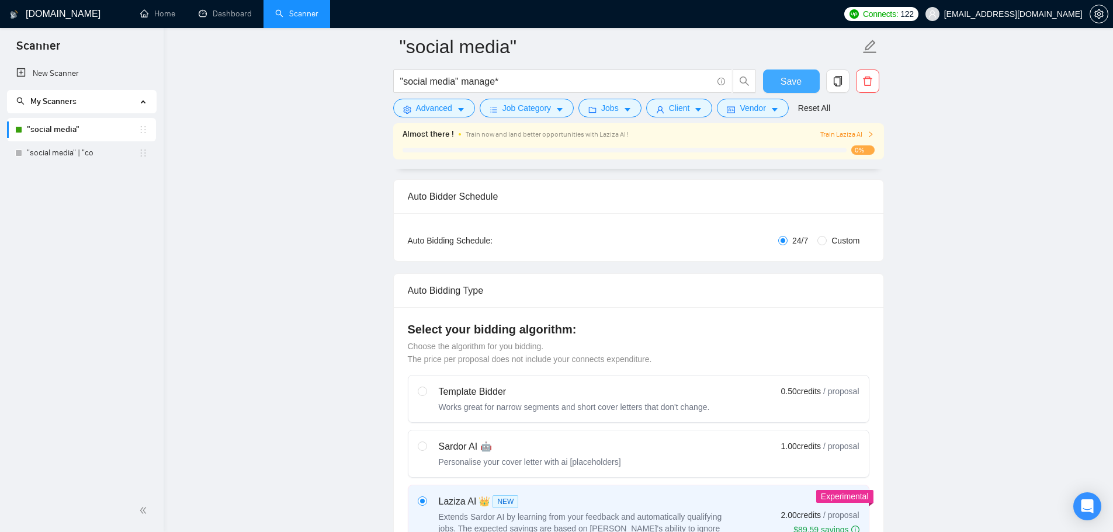
scroll to position [0, 0]
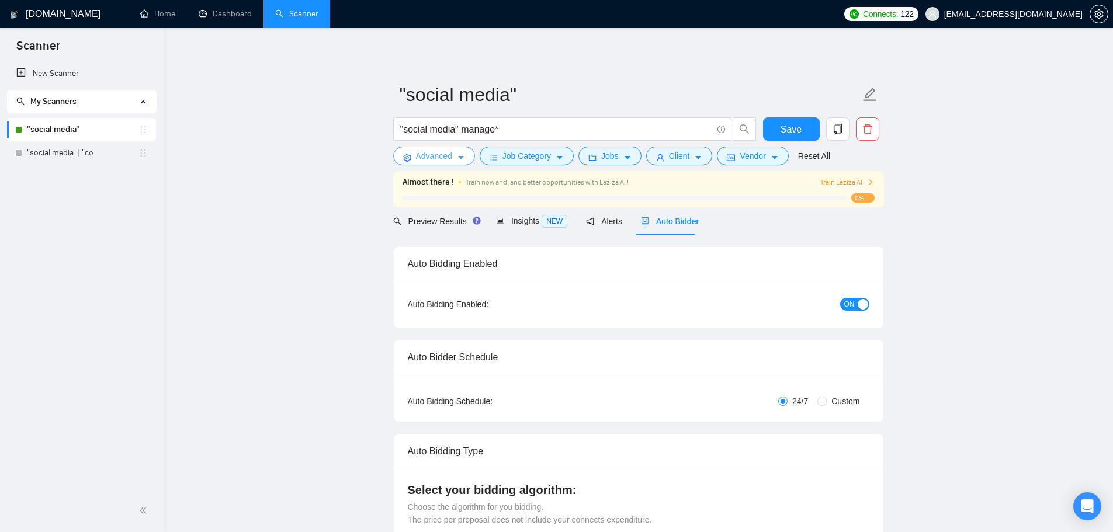
click at [459, 152] on button "Advanced" at bounding box center [434, 156] width 82 height 19
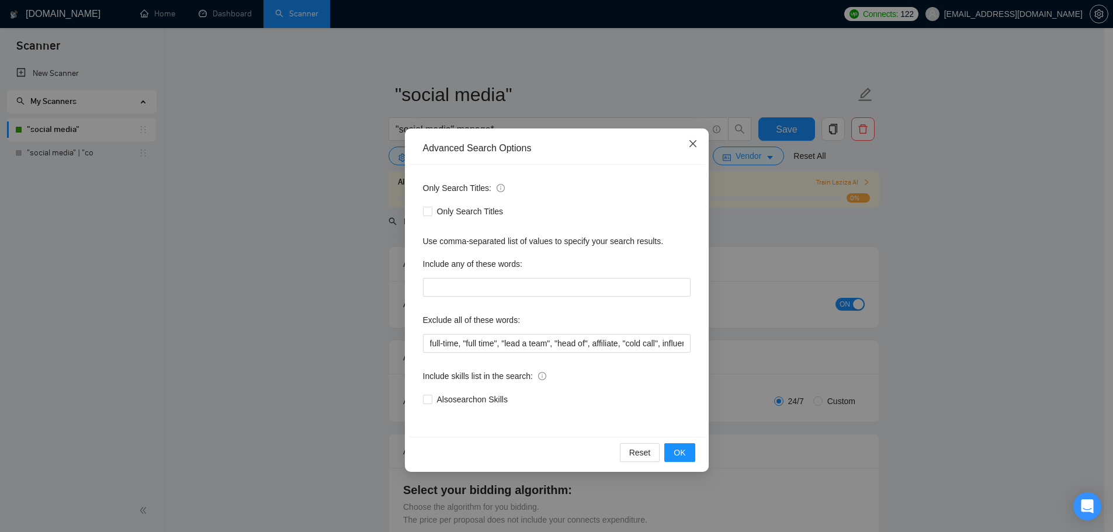
click at [687, 144] on span "Close" at bounding box center [693, 144] width 32 height 32
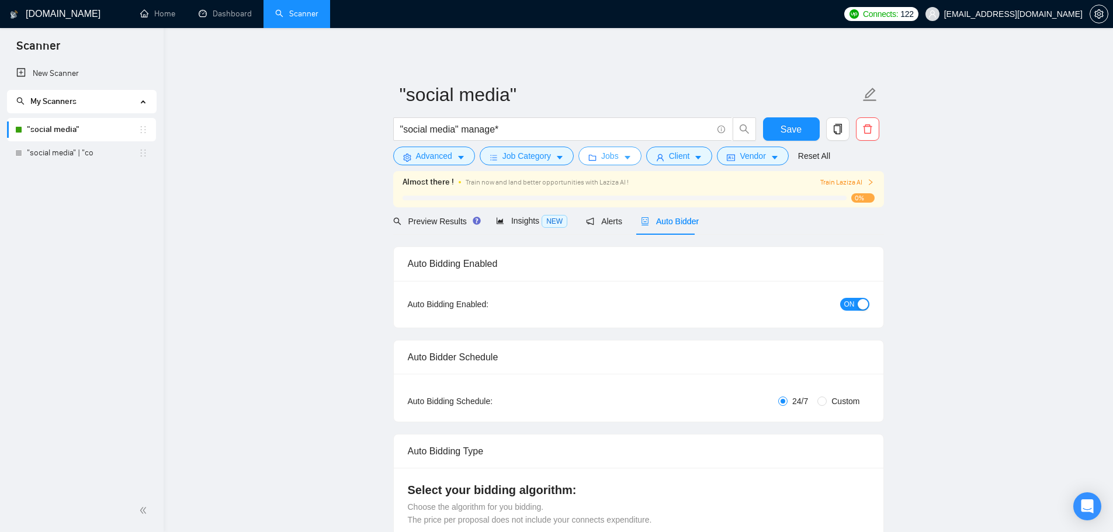
click at [610, 161] on span "Jobs" at bounding box center [610, 156] width 18 height 13
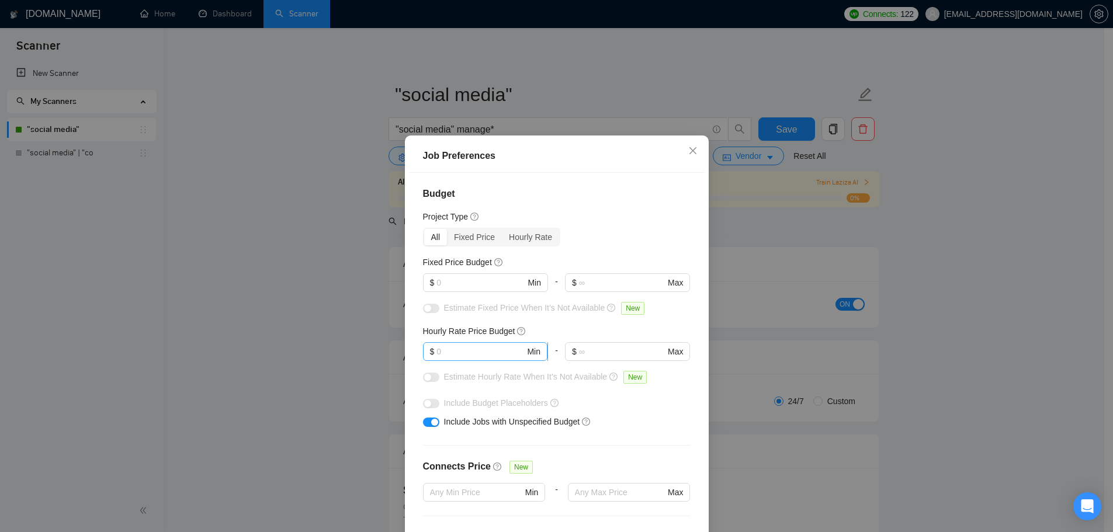
click at [469, 352] on input "text" at bounding box center [480, 351] width 88 height 13
click at [680, 148] on span "Close" at bounding box center [693, 151] width 32 height 32
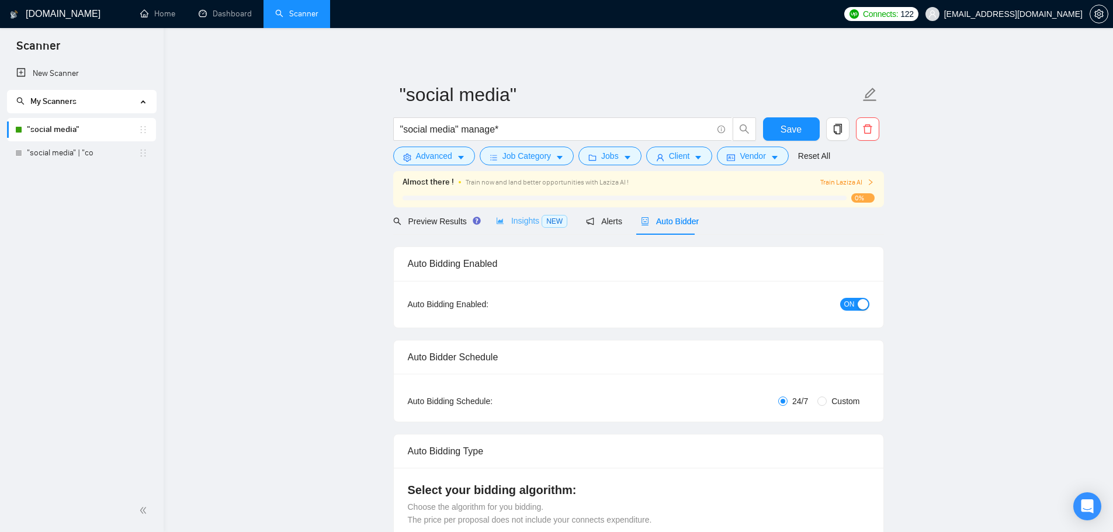
click at [512, 231] on div "Insights NEW" at bounding box center [531, 220] width 71 height 27
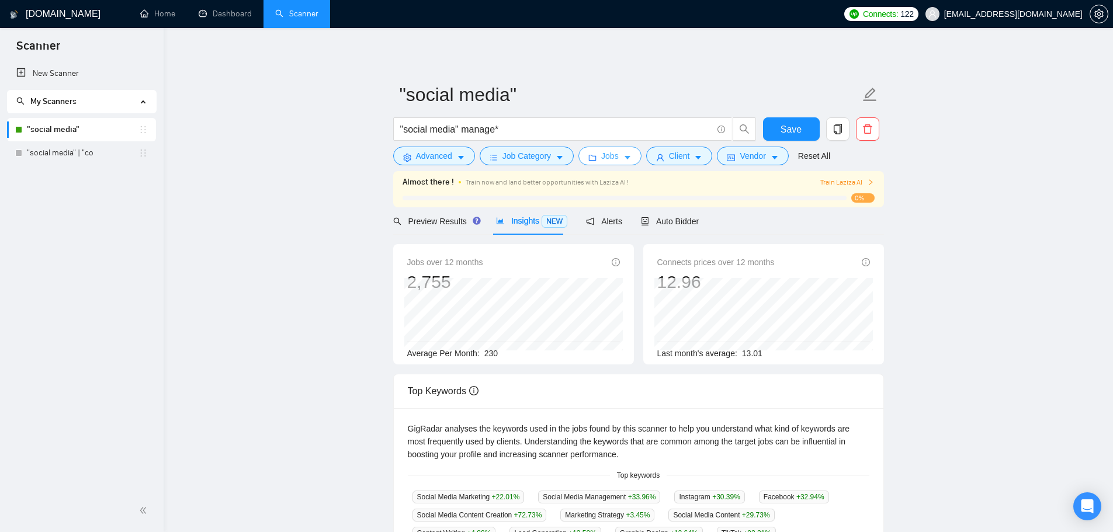
click at [626, 158] on icon "caret-down" at bounding box center [627, 158] width 8 height 8
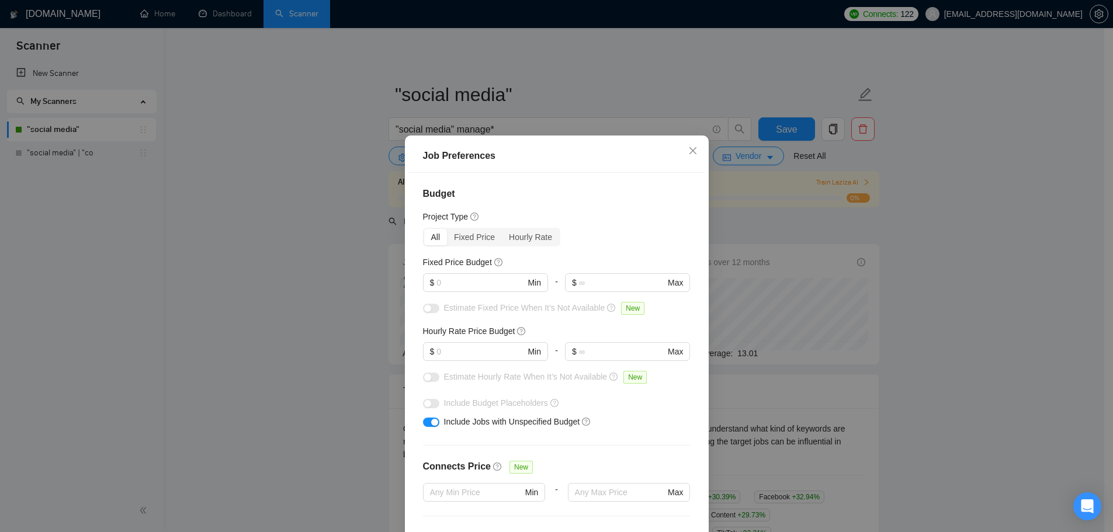
click at [488, 293] on div at bounding box center [485, 296] width 125 height 9
click at [488, 287] on input "text" at bounding box center [480, 282] width 88 height 13
click at [623, 229] on div "All Fixed Price Hourly Rate" at bounding box center [556, 237] width 267 height 19
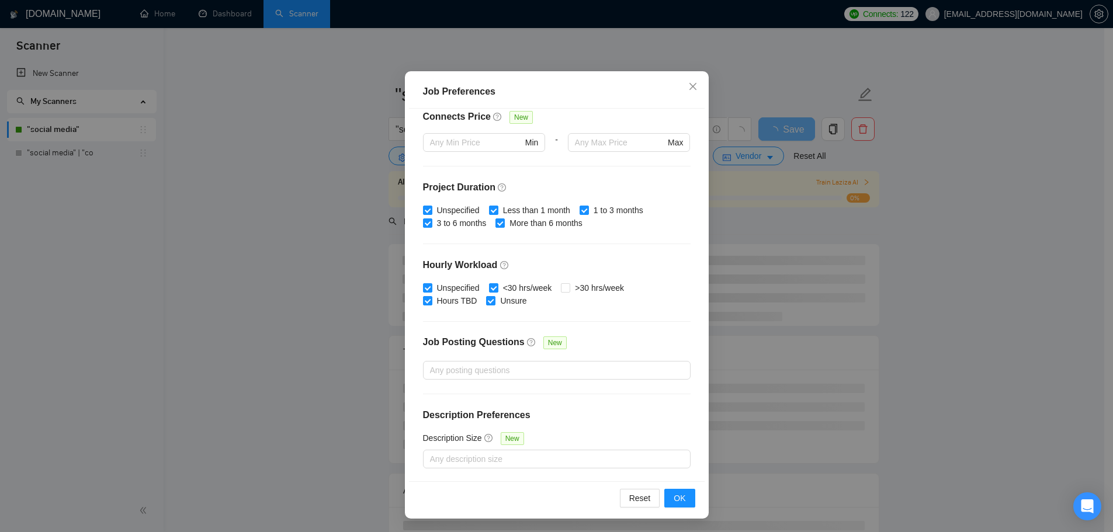
scroll to position [65, 0]
click at [673, 487] on div "Reset OK" at bounding box center [557, 497] width 296 height 33
click at [675, 489] on button "OK" at bounding box center [679, 497] width 30 height 19
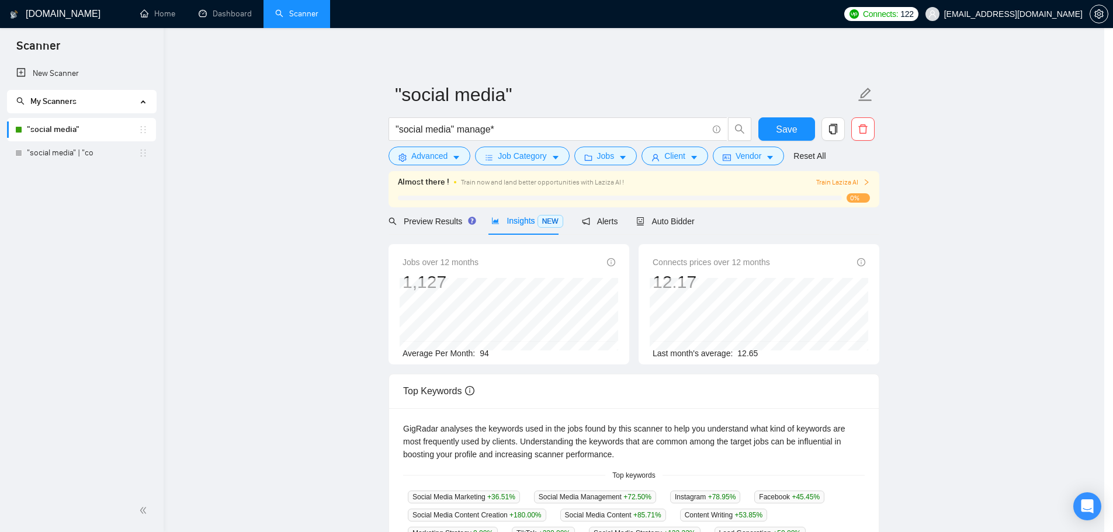
scroll to position [0, 0]
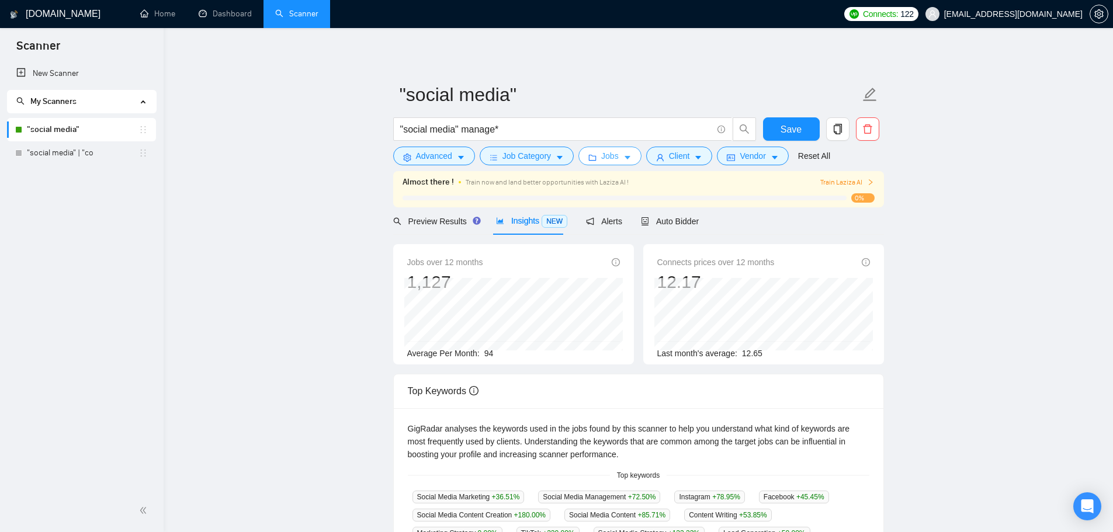
click at [615, 159] on span "Jobs" at bounding box center [610, 156] width 18 height 13
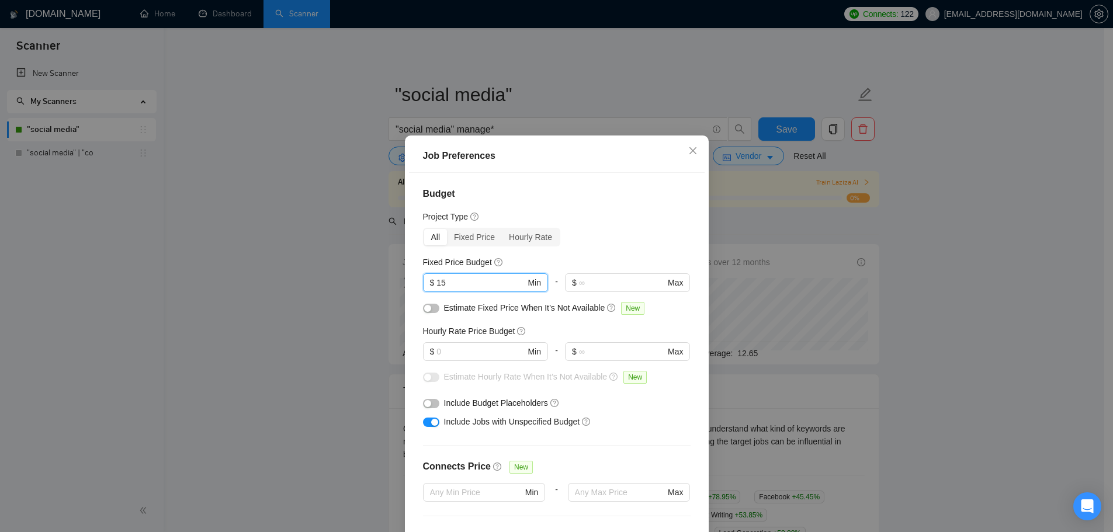
drag, startPoint x: 455, startPoint y: 279, endPoint x: 415, endPoint y: 286, distance: 40.3
click at [415, 286] on div "Budget Project Type All Fixed Price Hourly Rate Fixed Price Budget 15 $ 15 Min …" at bounding box center [557, 359] width 296 height 373
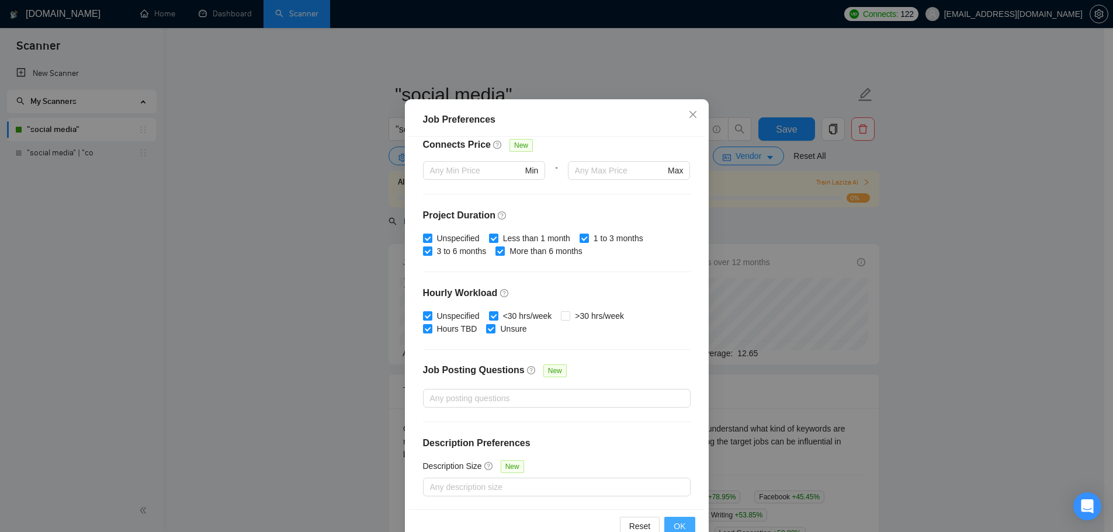
scroll to position [65, 0]
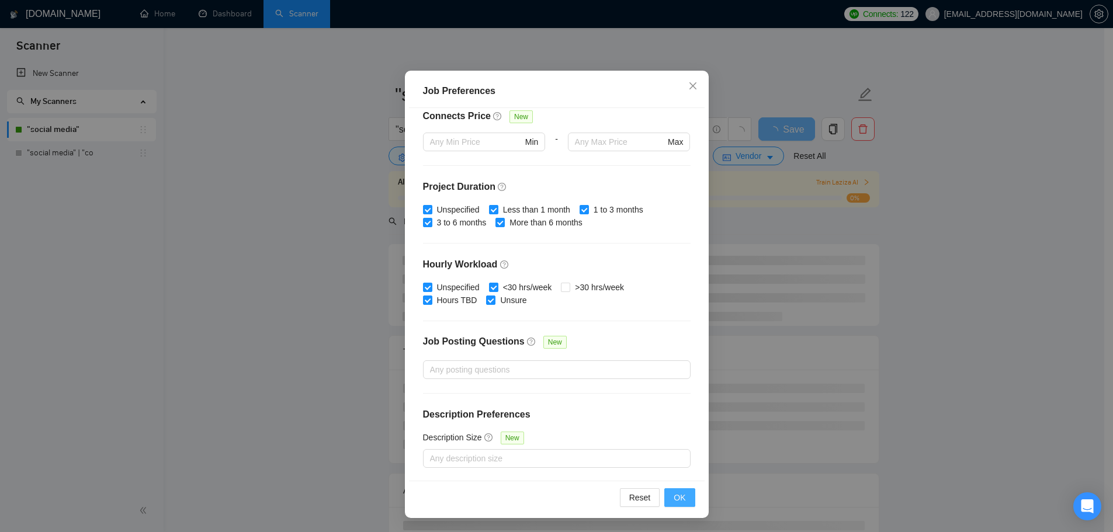
click at [673, 492] on span "OK" at bounding box center [679, 497] width 12 height 13
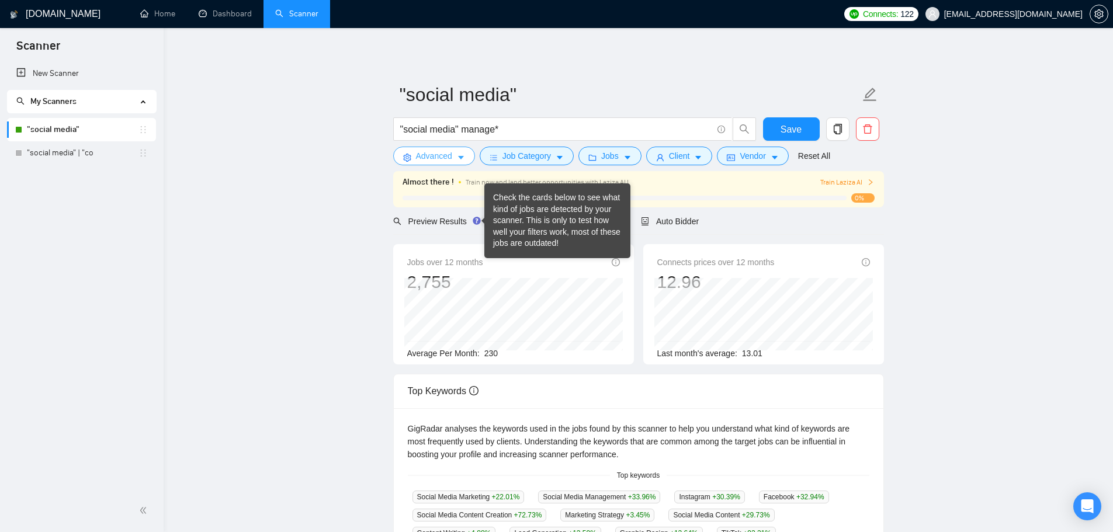
click at [436, 159] on span "Advanced" at bounding box center [434, 156] width 36 height 13
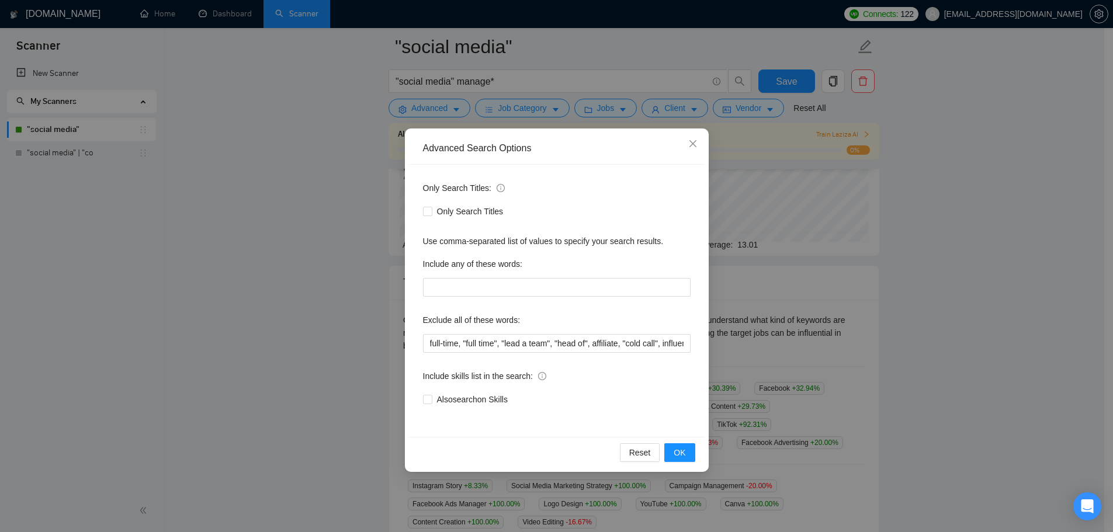
scroll to position [175, 0]
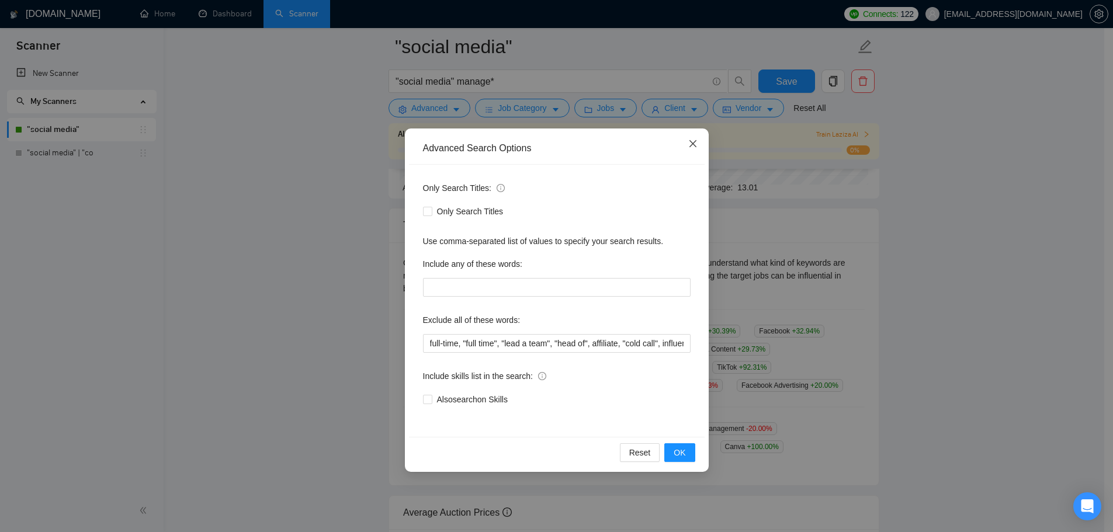
click at [689, 152] on span "Close" at bounding box center [693, 144] width 32 height 32
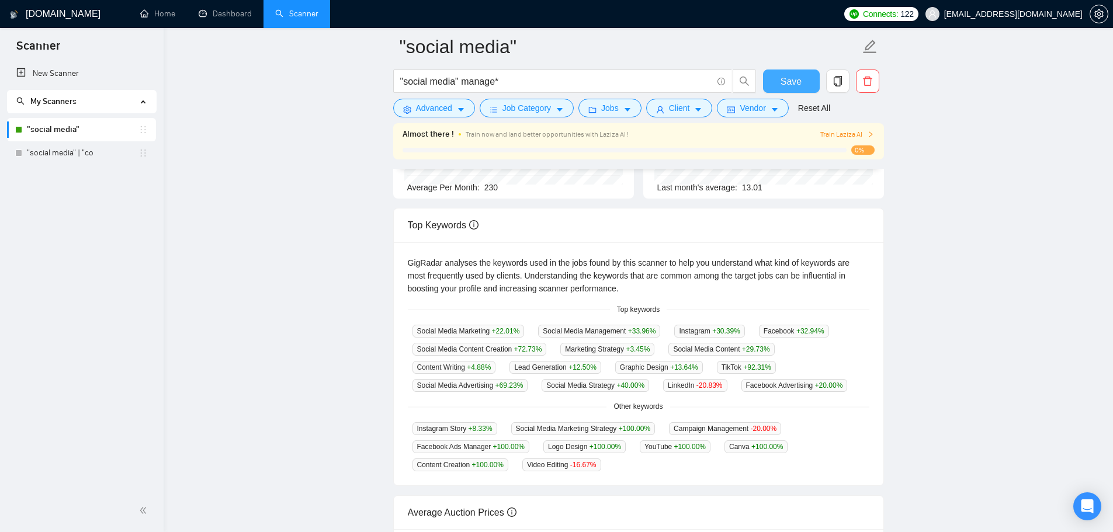
click at [798, 75] on span "Save" at bounding box center [790, 81] width 21 height 15
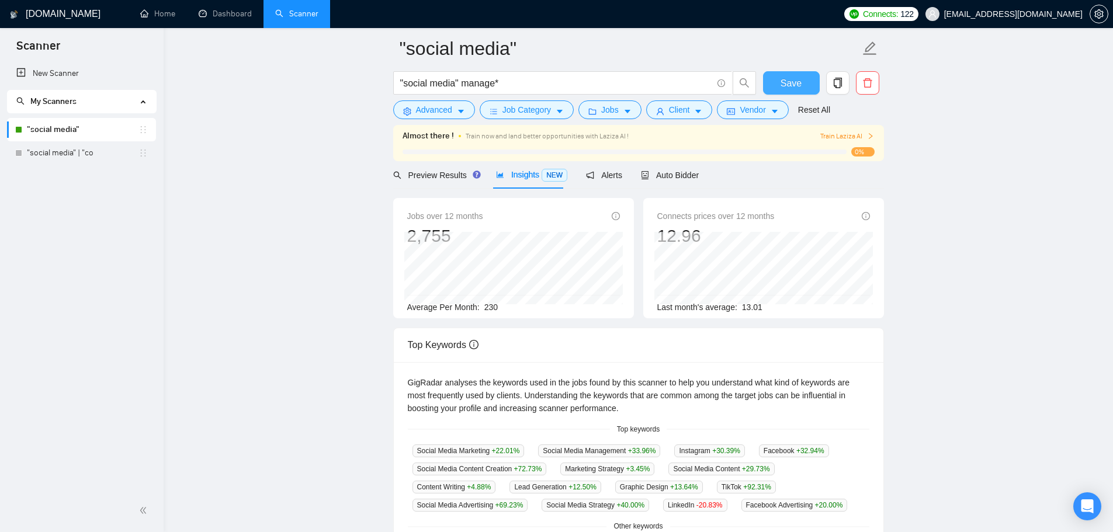
scroll to position [0, 0]
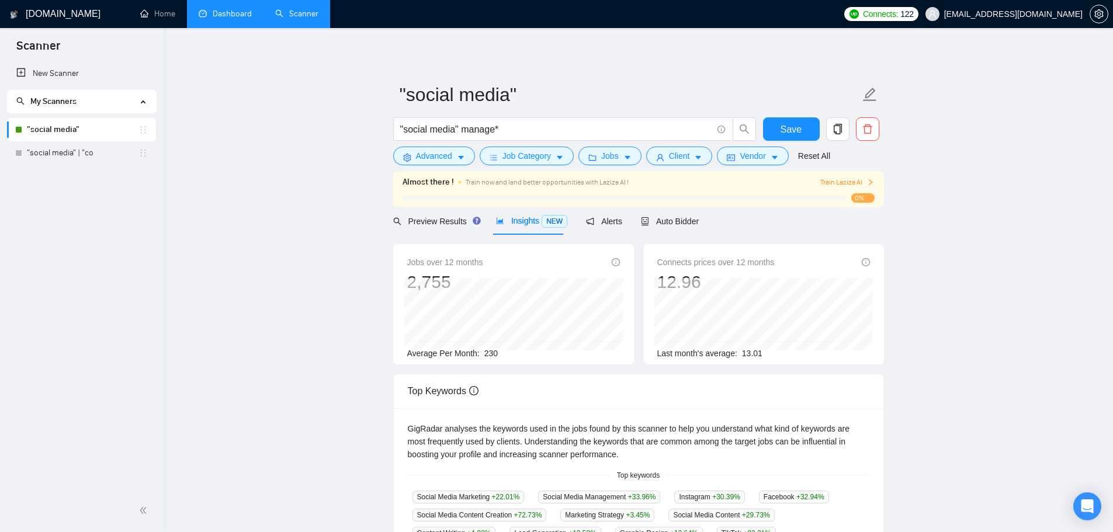
click at [239, 19] on link "Dashboard" at bounding box center [225, 14] width 53 height 10
